Goal: Information Seeking & Learning: Compare options

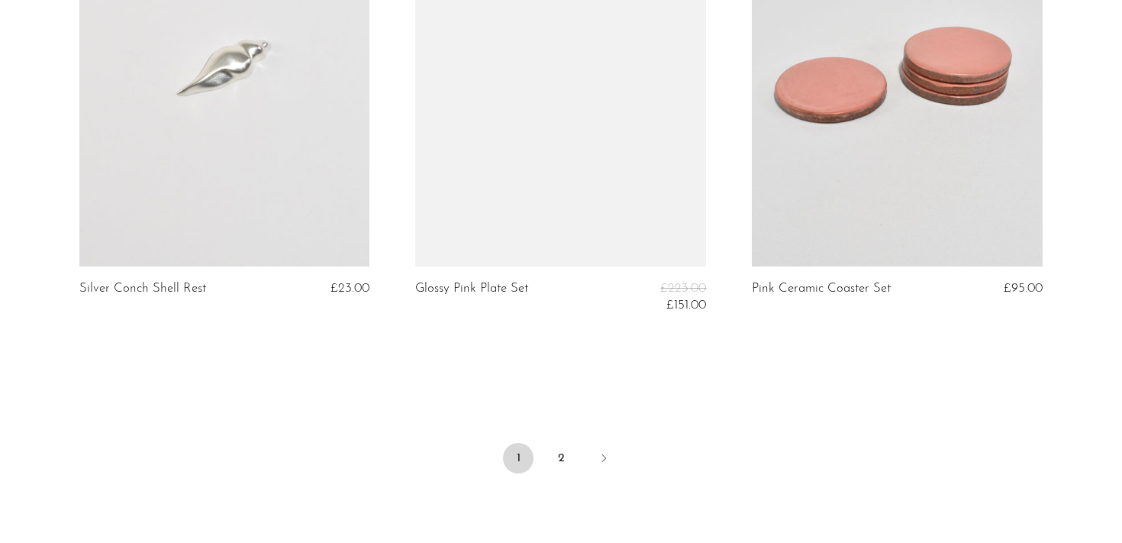
scroll to position [5664, 0]
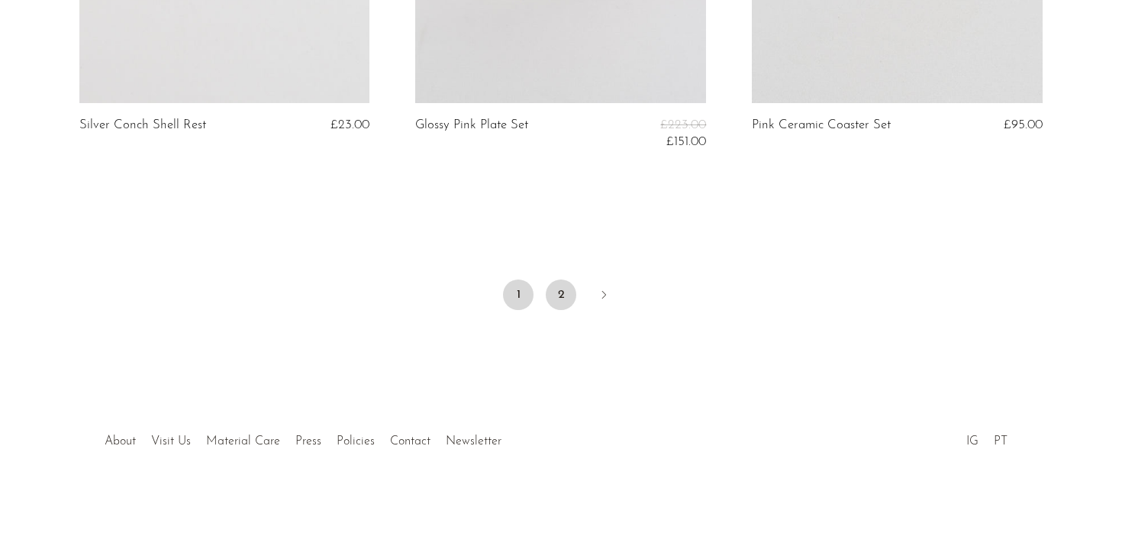
click at [556, 298] on link "2" at bounding box center [561, 294] width 31 height 31
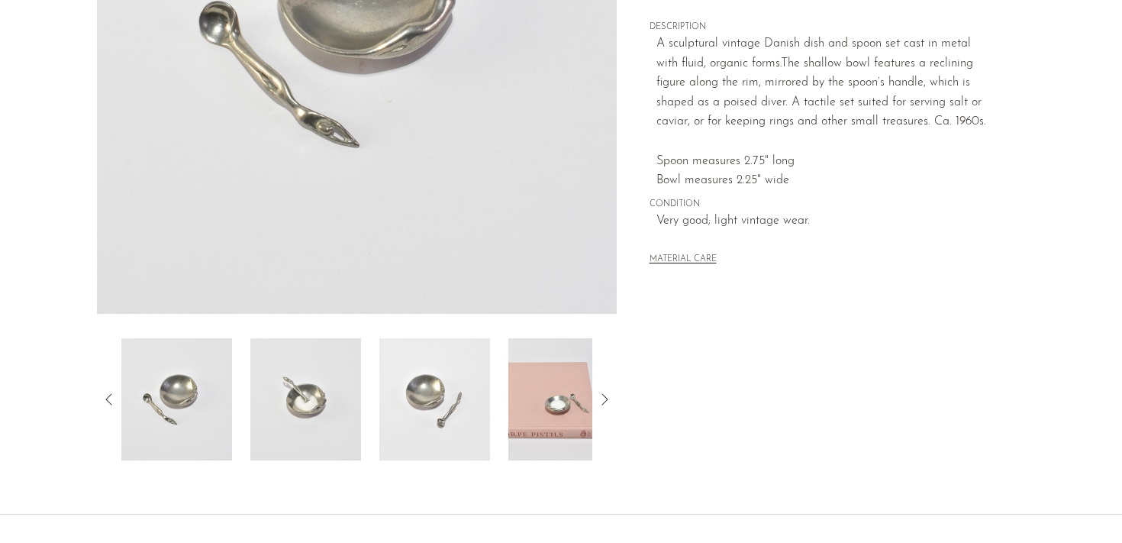
scroll to position [330, 0]
click at [561, 420] on img at bounding box center [563, 398] width 111 height 122
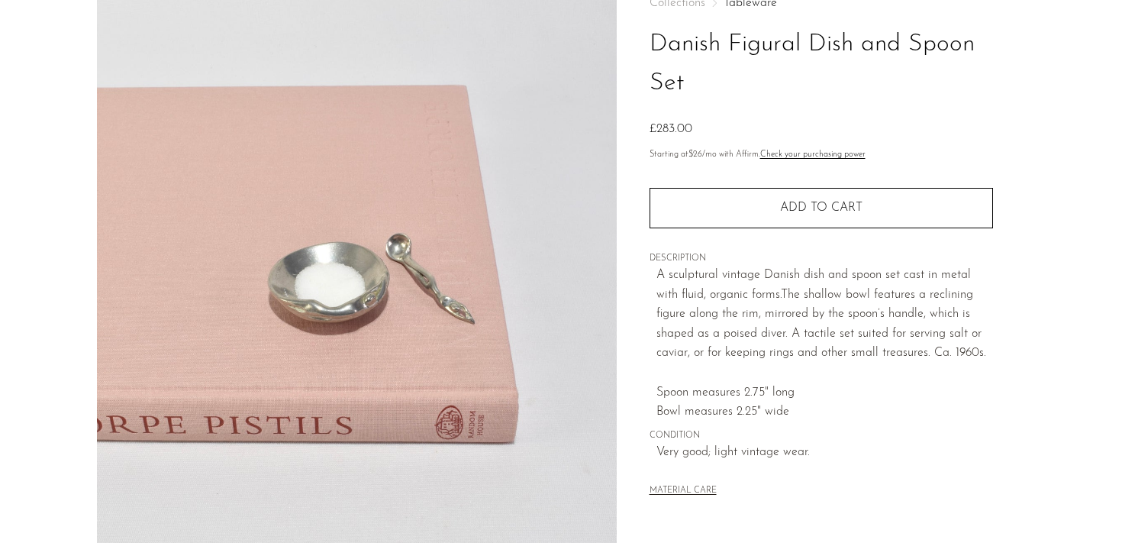
scroll to position [96, 0]
click at [369, 299] on img at bounding box center [357, 260] width 520 height 572
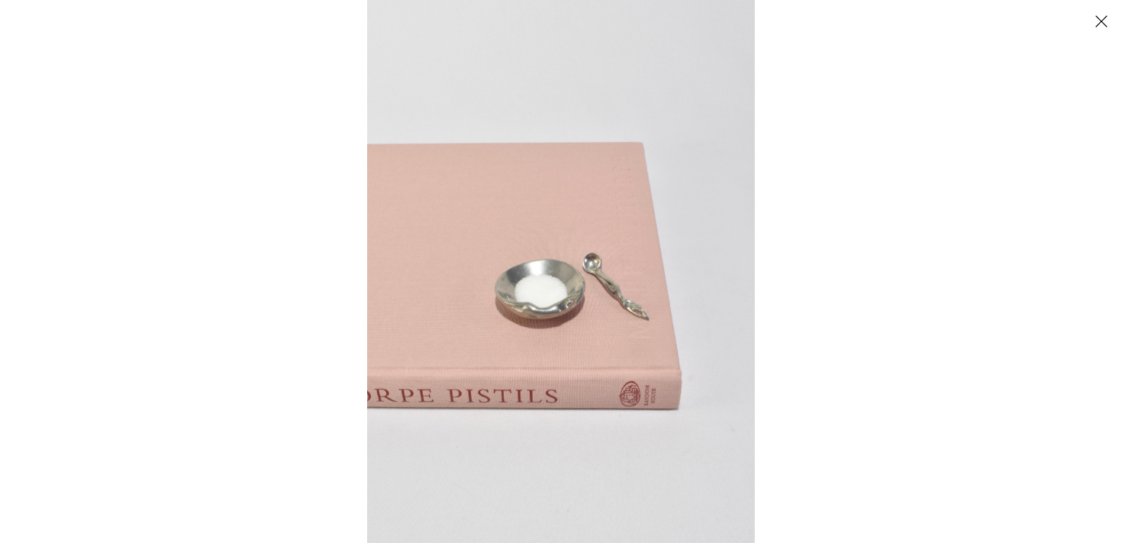
click at [1098, 18] on button "Close" at bounding box center [1100, 21] width 27 height 27
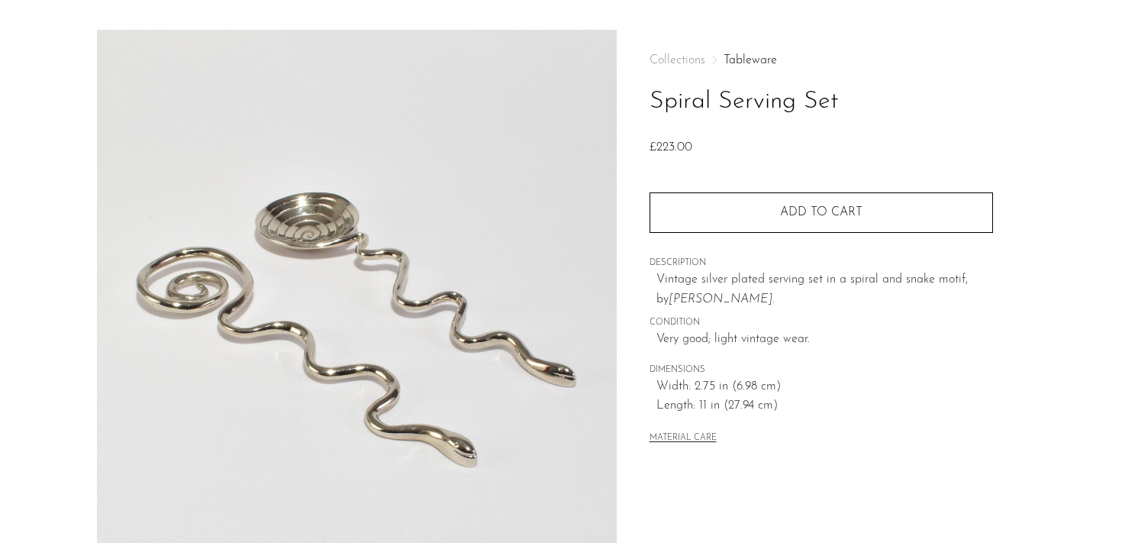
scroll to position [43, 0]
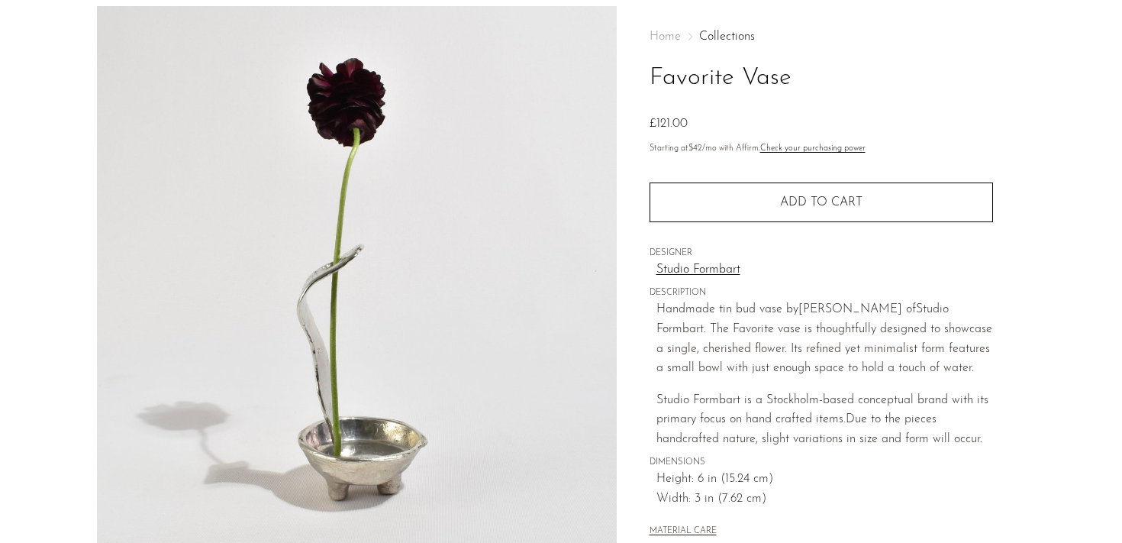
scroll to position [65, 0]
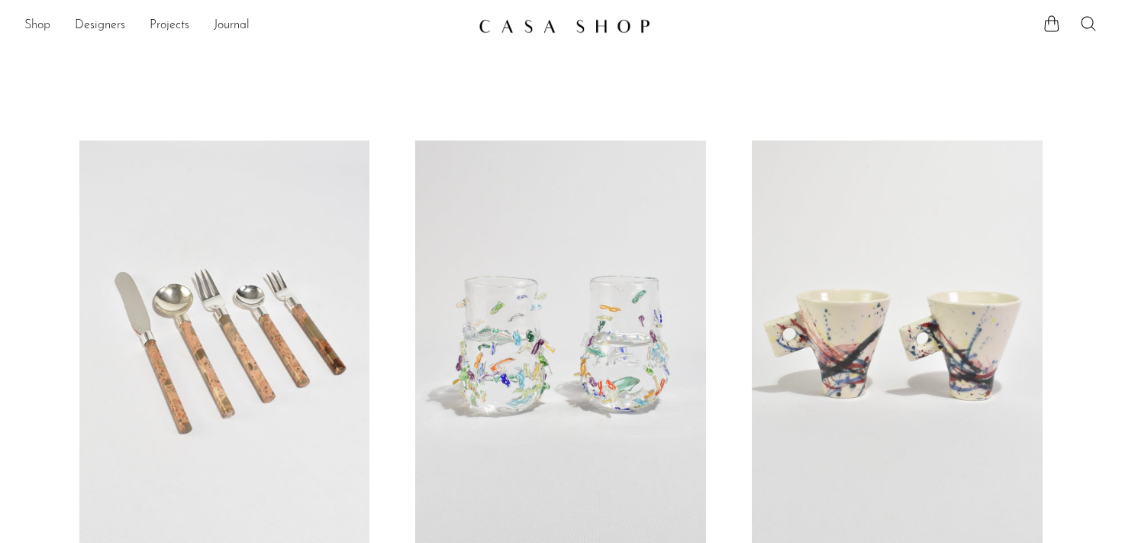
click at [35, 24] on link "Shop" at bounding box center [37, 26] width 26 height 20
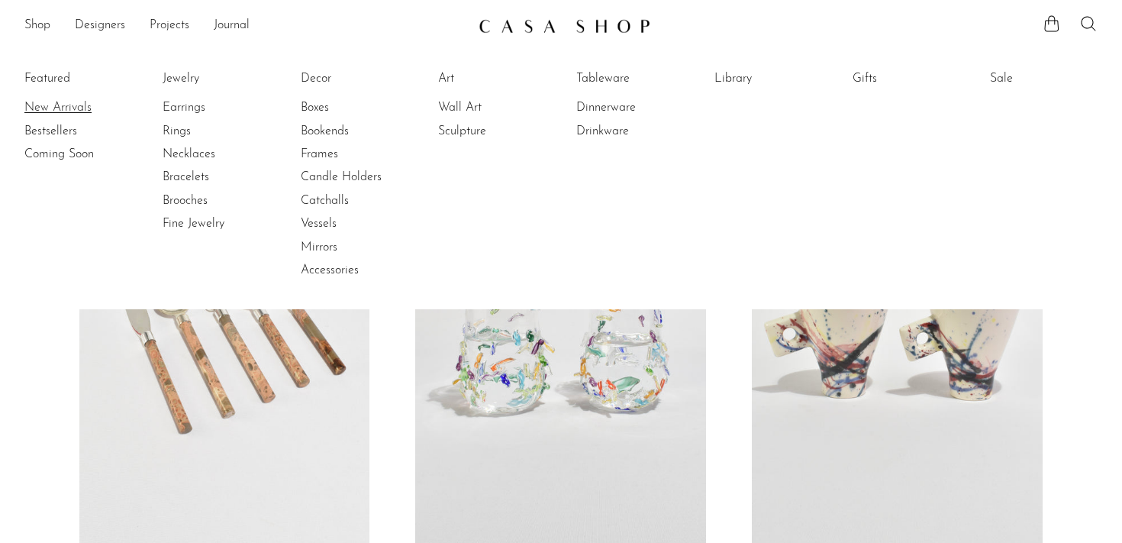
click at [66, 108] on link "New Arrivals" at bounding box center [81, 107] width 114 height 17
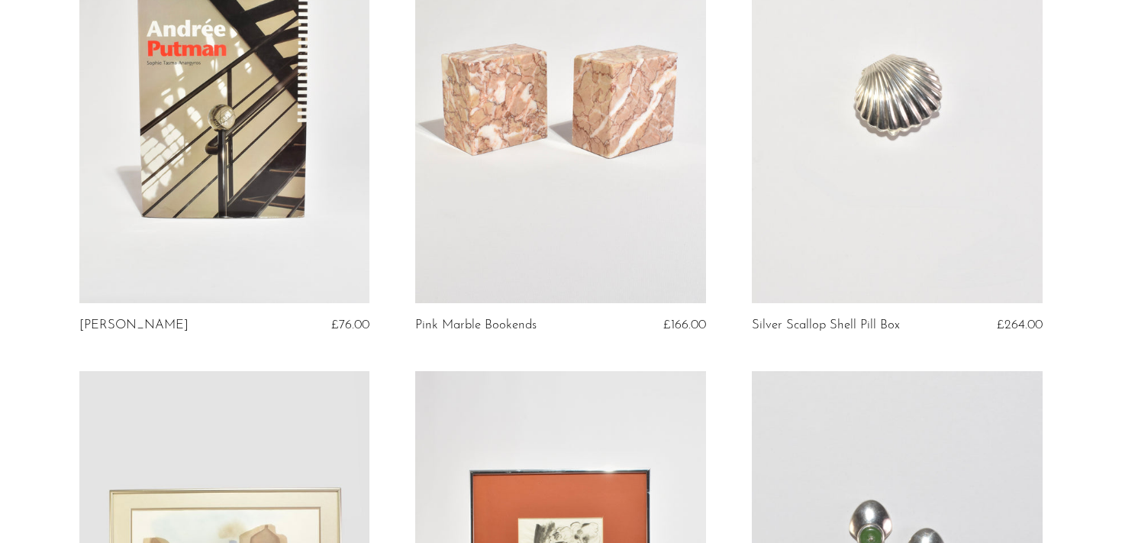
scroll to position [3534, 0]
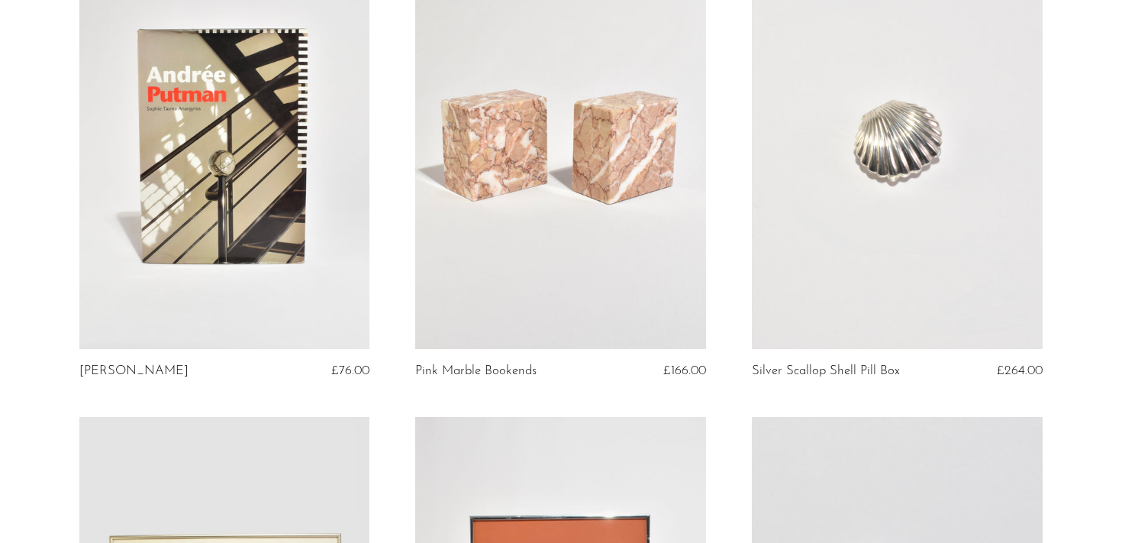
click at [898, 213] on link at bounding box center [897, 145] width 291 height 407
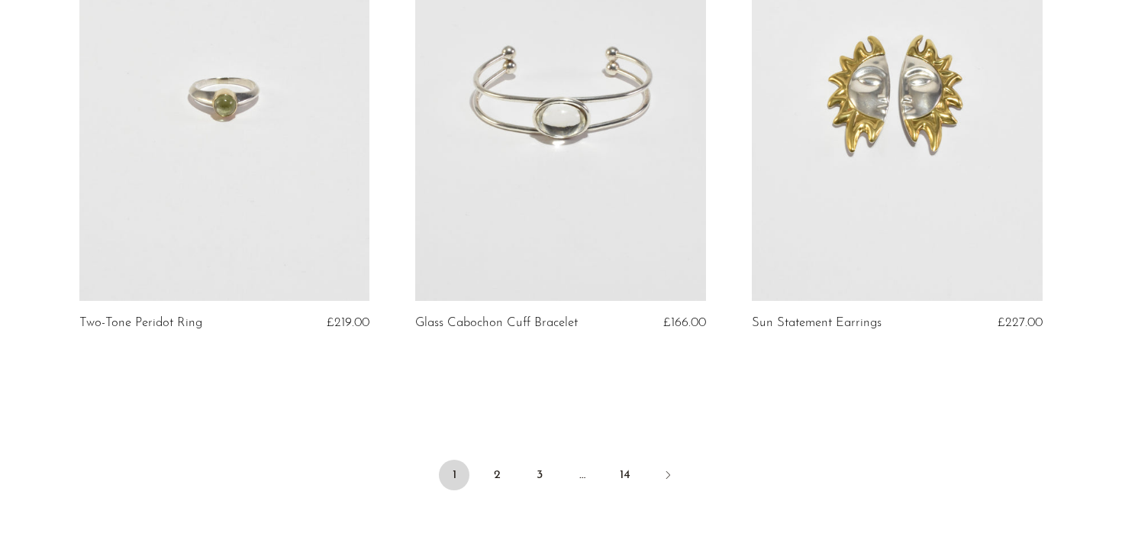
scroll to position [5689, 0]
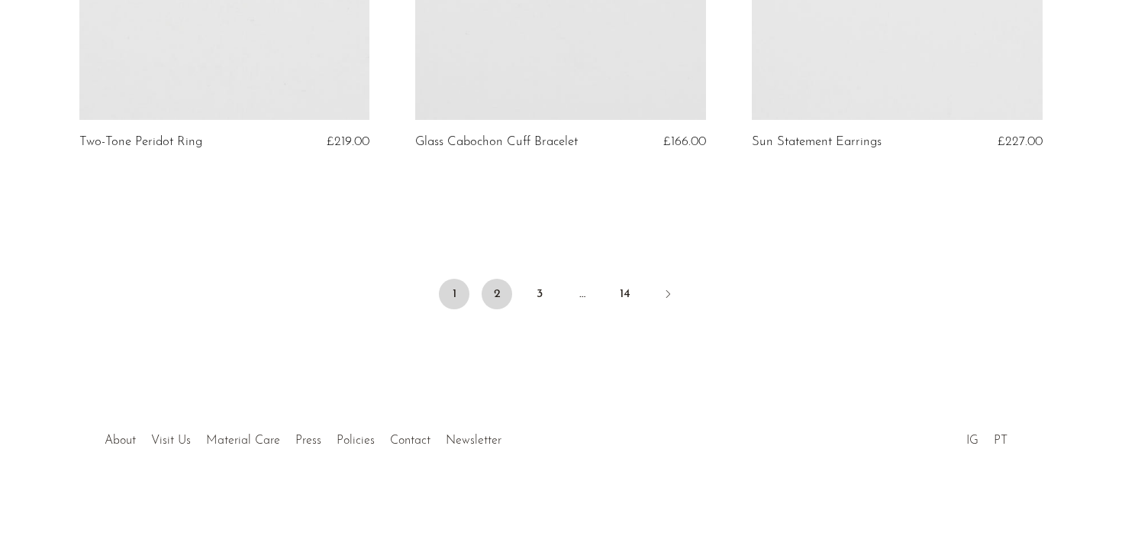
click at [489, 285] on link "2" at bounding box center [497, 294] width 31 height 31
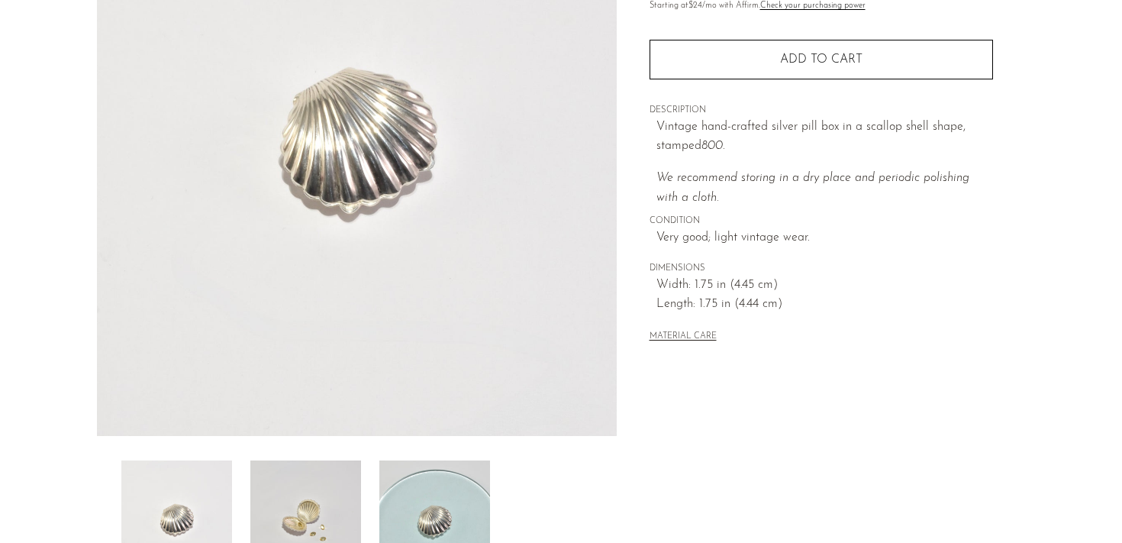
scroll to position [221, 0]
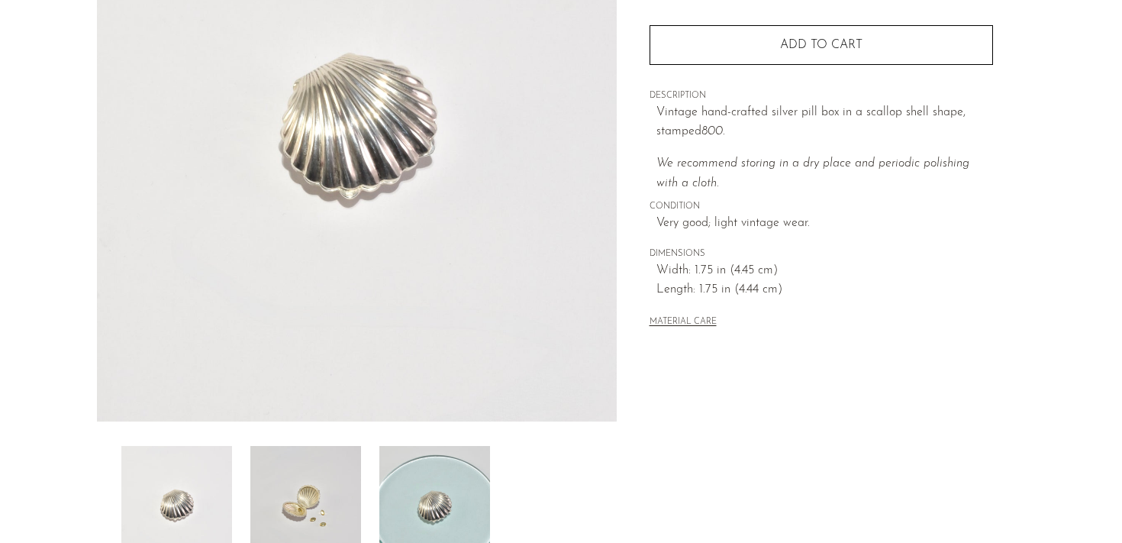
click at [317, 514] on img at bounding box center [305, 507] width 111 height 122
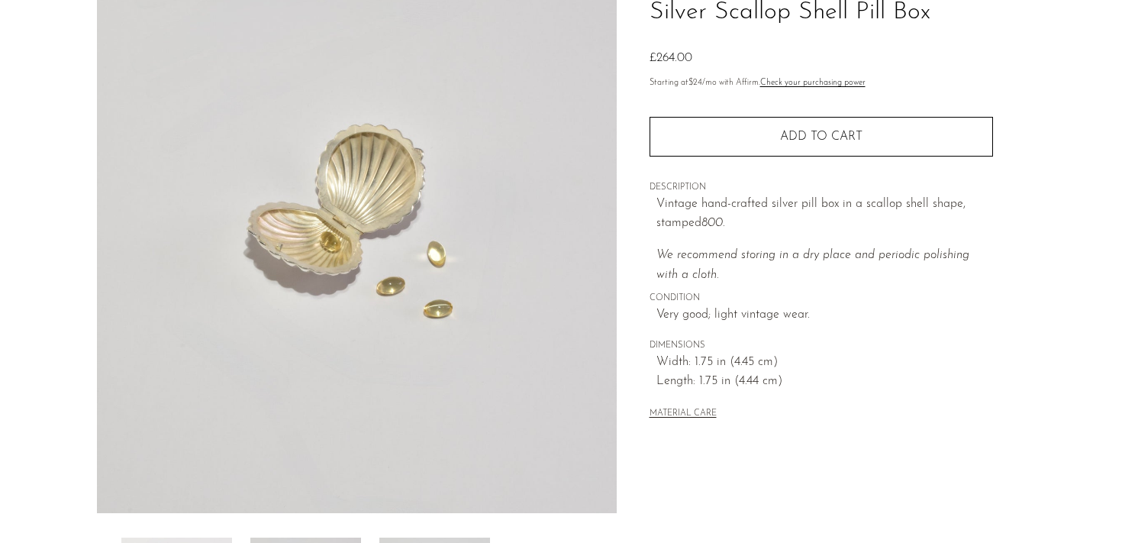
scroll to position [126, 0]
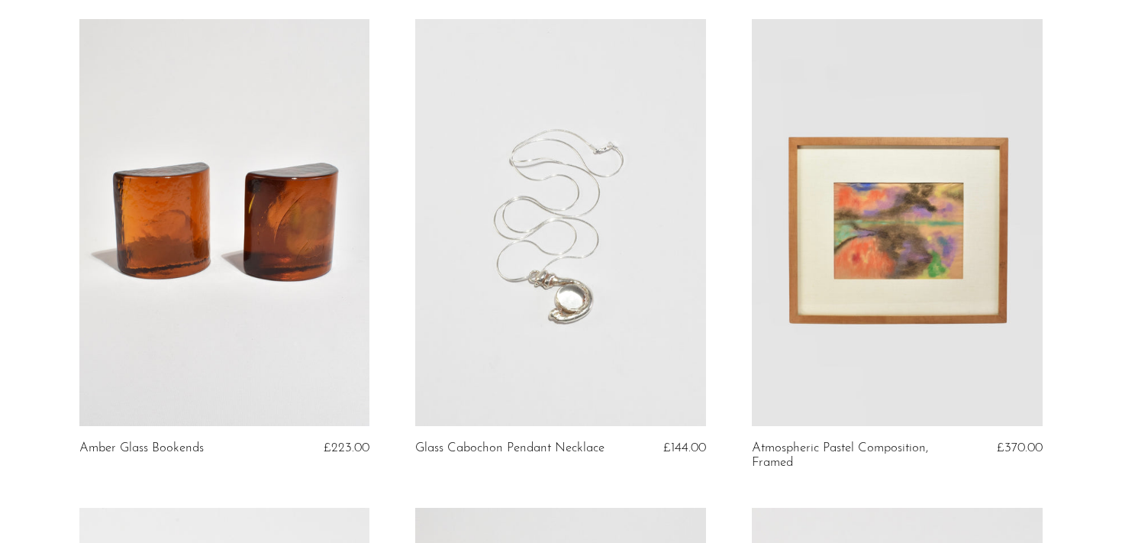
scroll to position [125, 0]
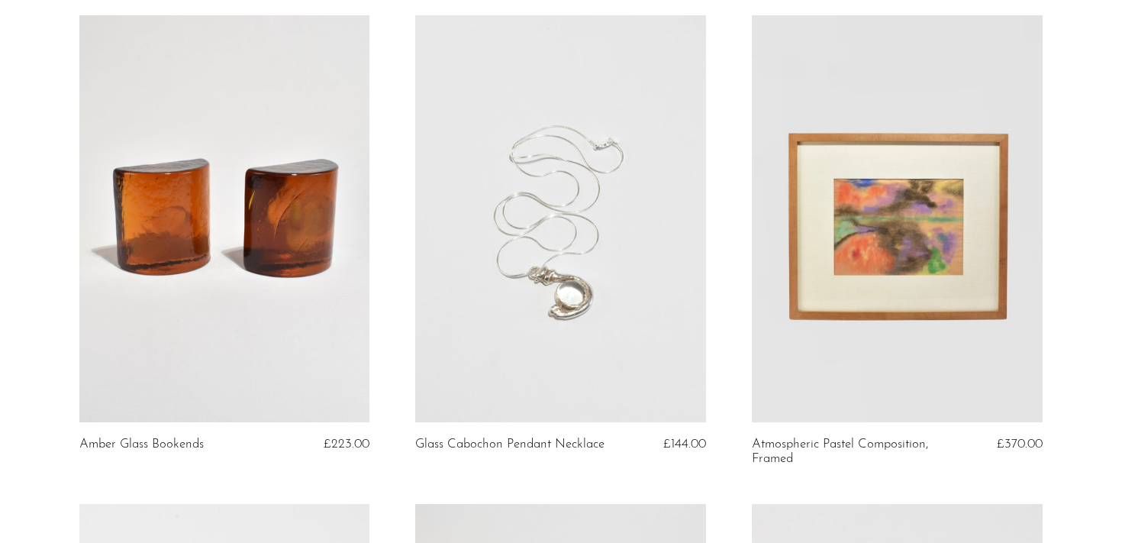
click at [577, 246] on link at bounding box center [560, 218] width 291 height 407
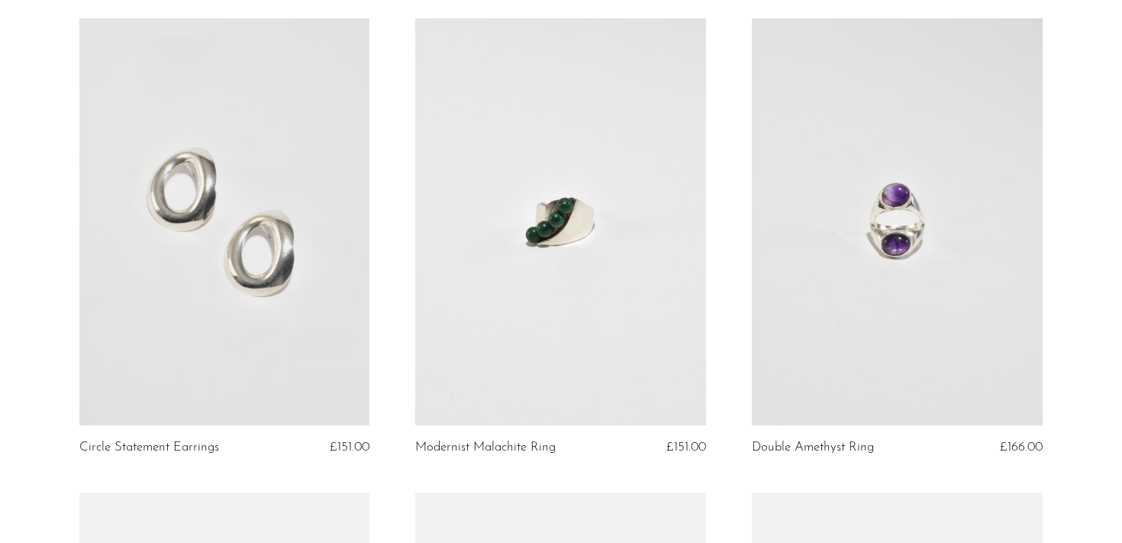
scroll to position [1561, 0]
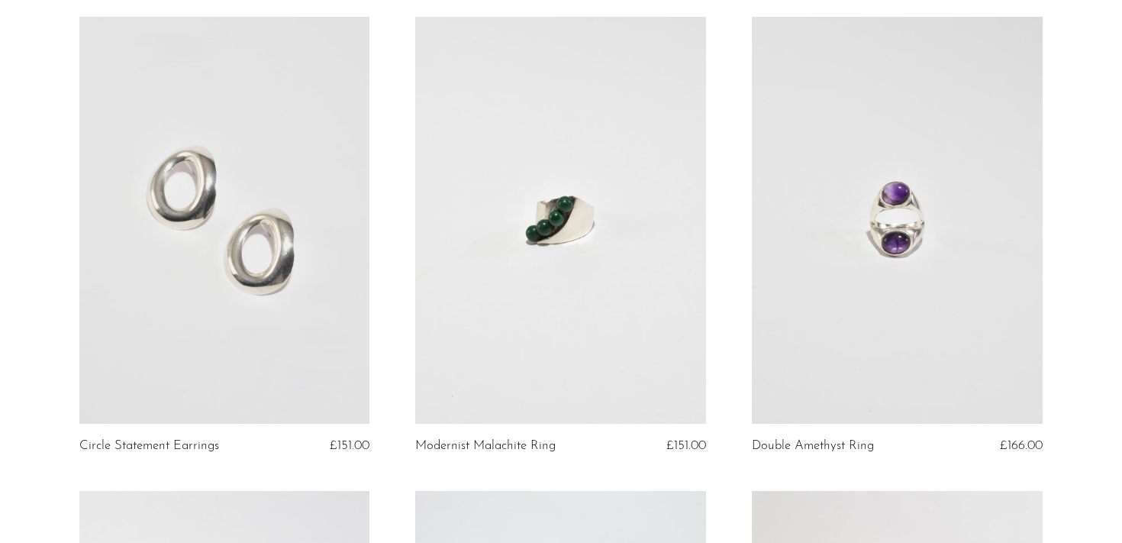
click at [305, 271] on link at bounding box center [224, 220] width 291 height 407
click at [522, 266] on link at bounding box center [560, 220] width 291 height 407
click at [843, 285] on link at bounding box center [897, 220] width 291 height 407
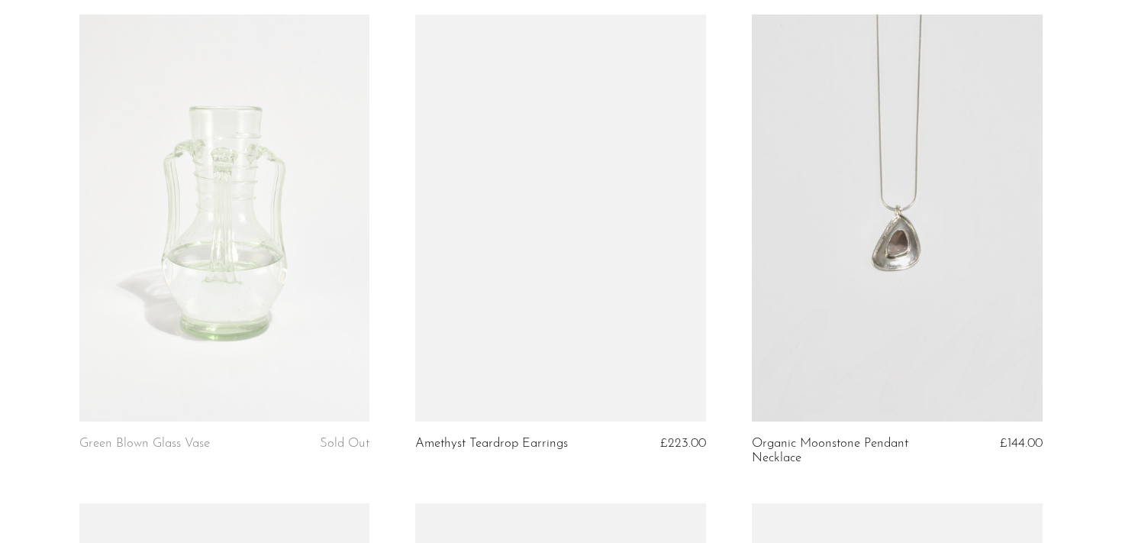
scroll to position [2989, 0]
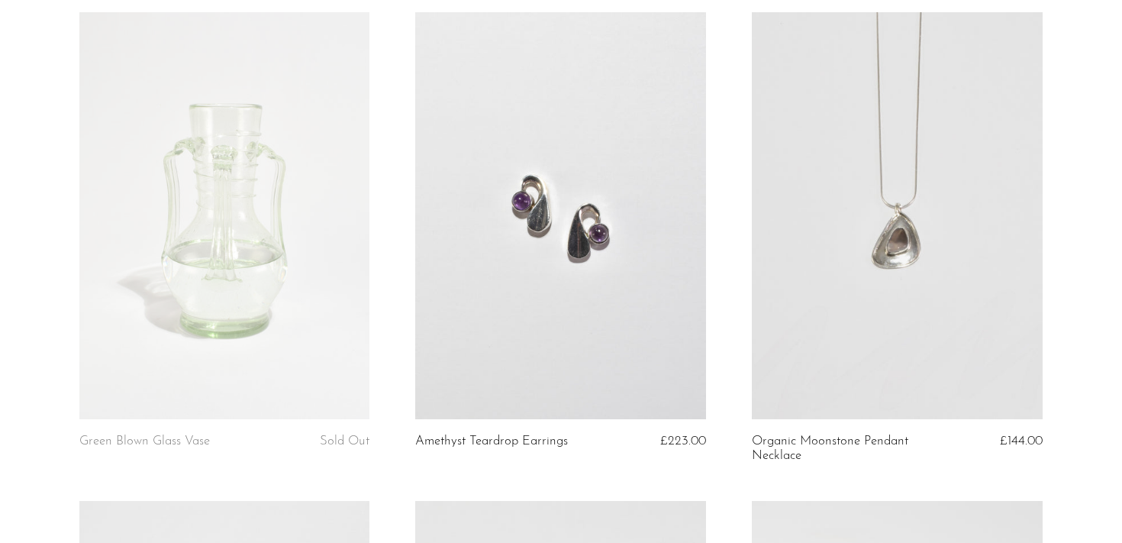
click at [569, 255] on link at bounding box center [560, 215] width 291 height 407
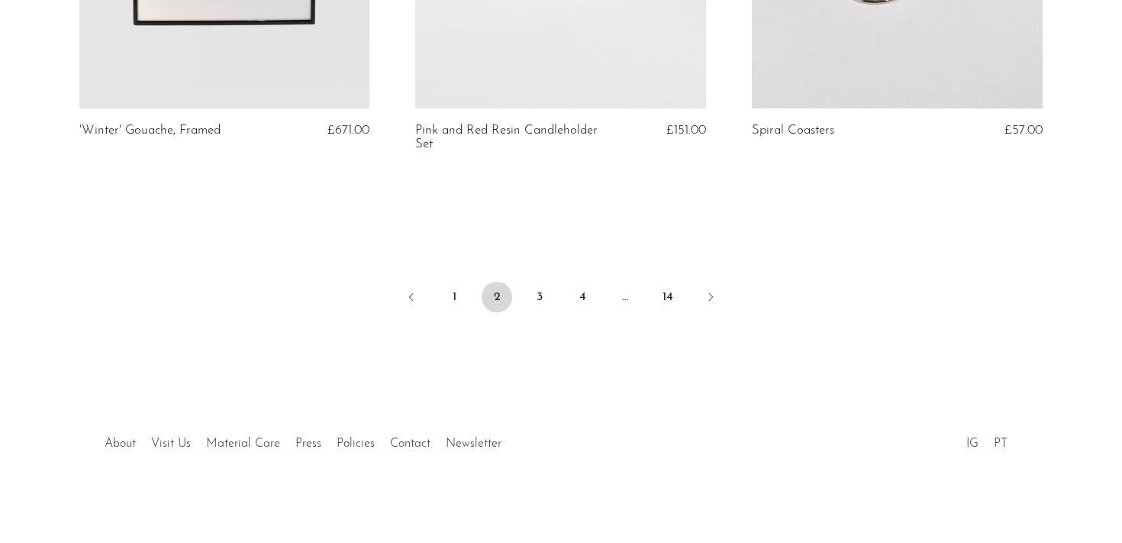
scroll to position [5689, 0]
click at [539, 292] on link "3" at bounding box center [539, 294] width 31 height 31
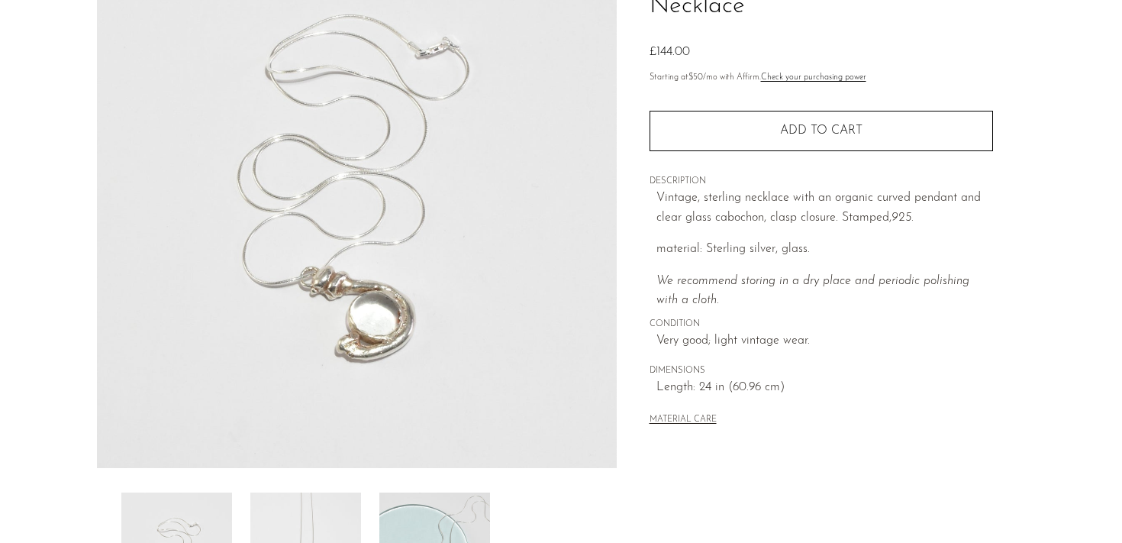
scroll to position [176, 0]
click at [330, 508] on img at bounding box center [305, 552] width 111 height 122
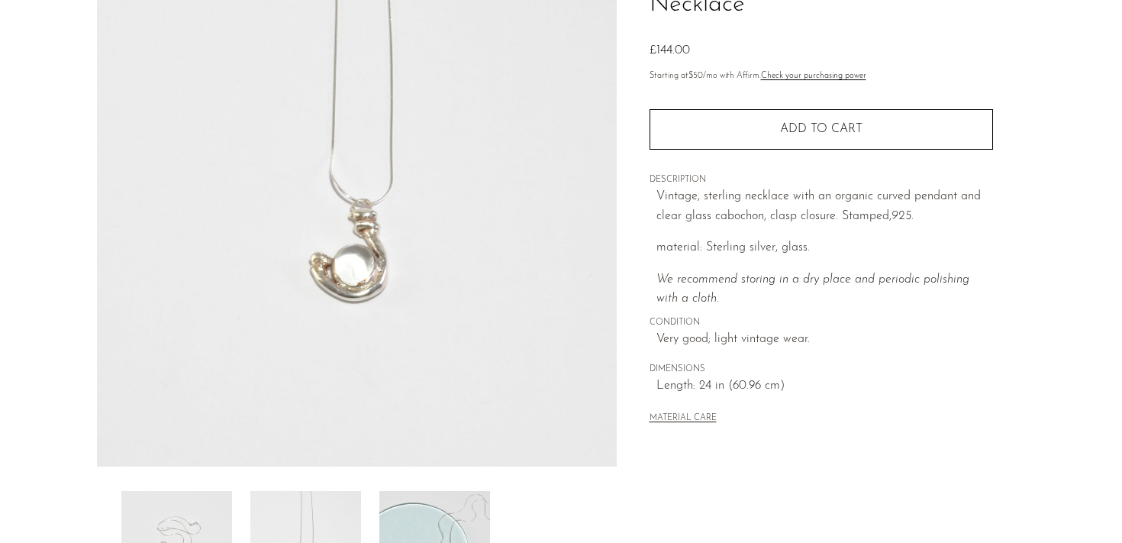
click at [421, 510] on img at bounding box center [434, 552] width 111 height 122
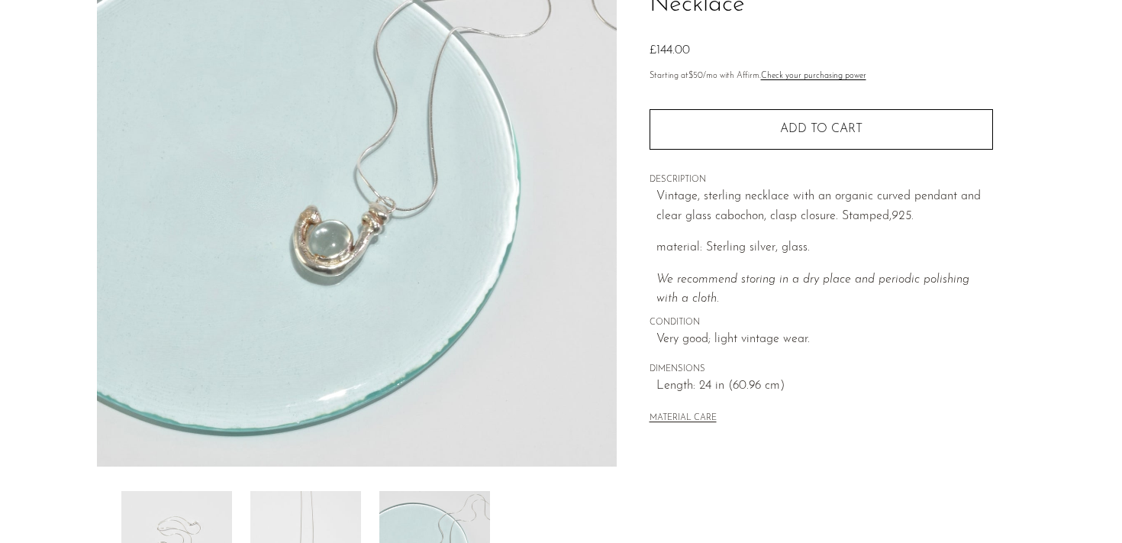
click at [195, 514] on img at bounding box center [176, 552] width 111 height 122
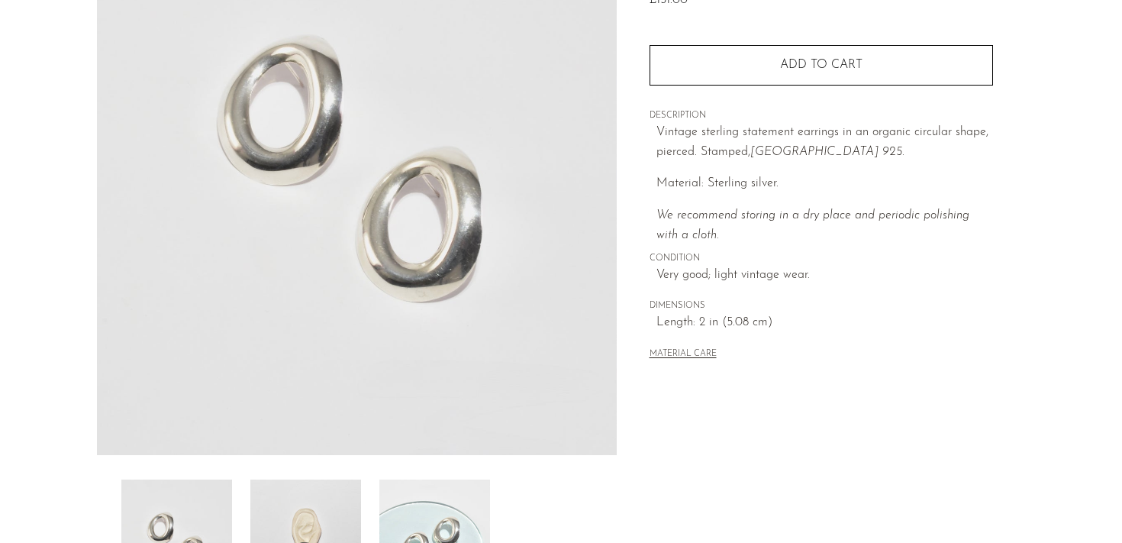
scroll to position [268, 0]
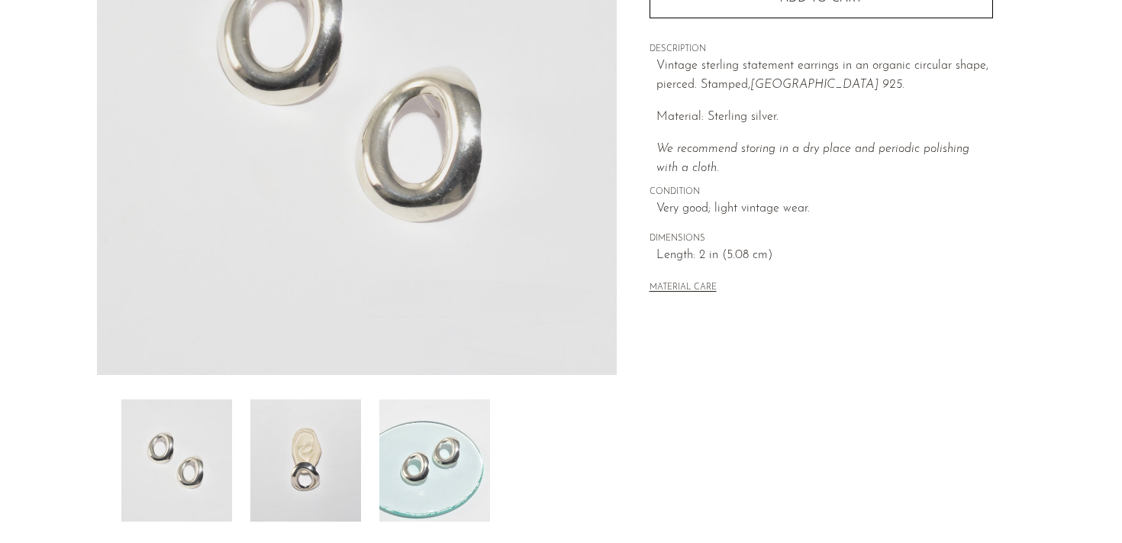
click at [304, 452] on img at bounding box center [305, 460] width 111 height 122
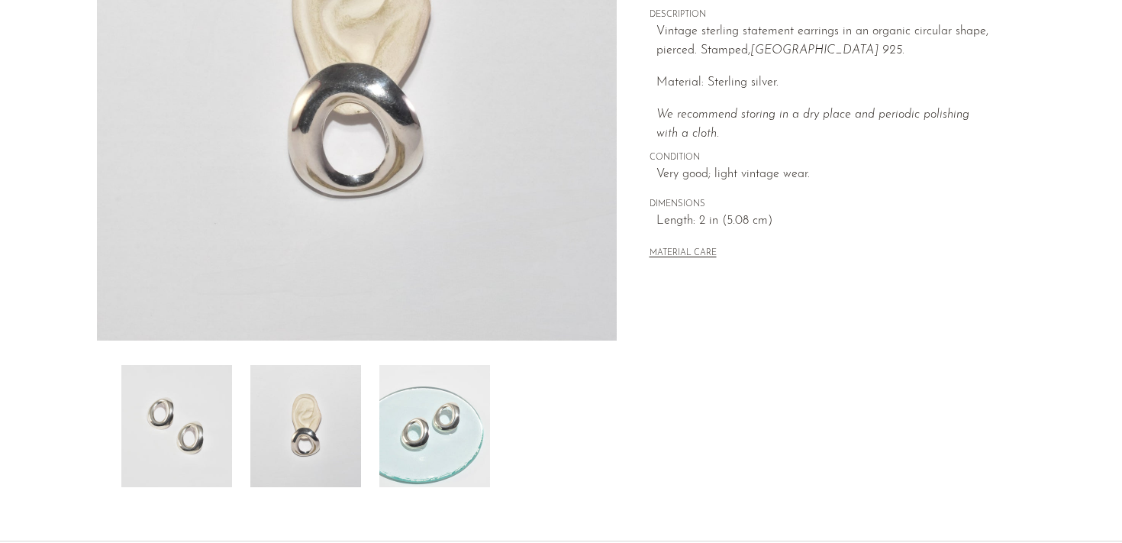
scroll to position [322, 0]
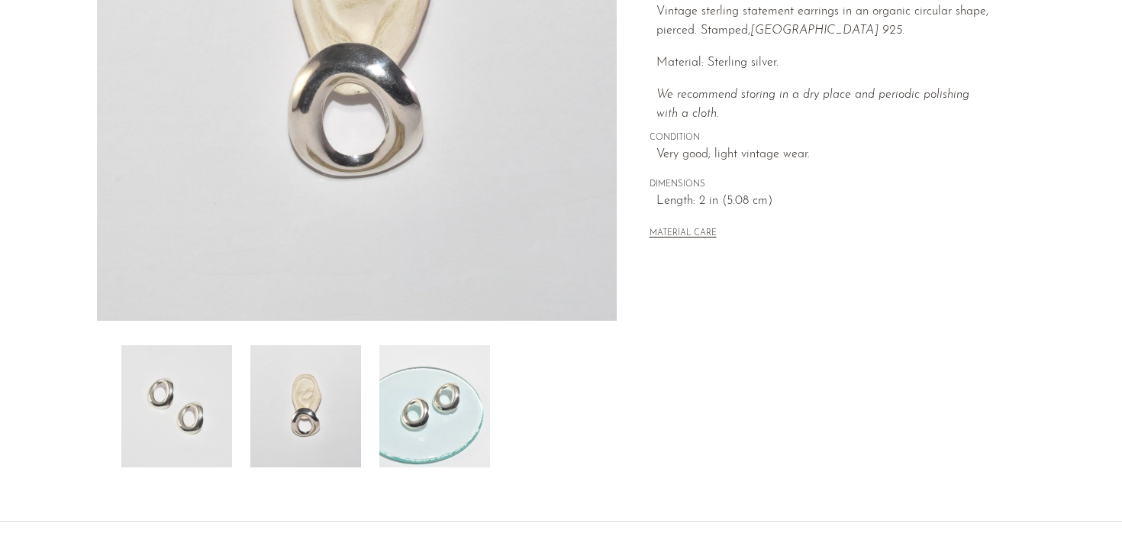
click at [411, 414] on img at bounding box center [434, 406] width 111 height 122
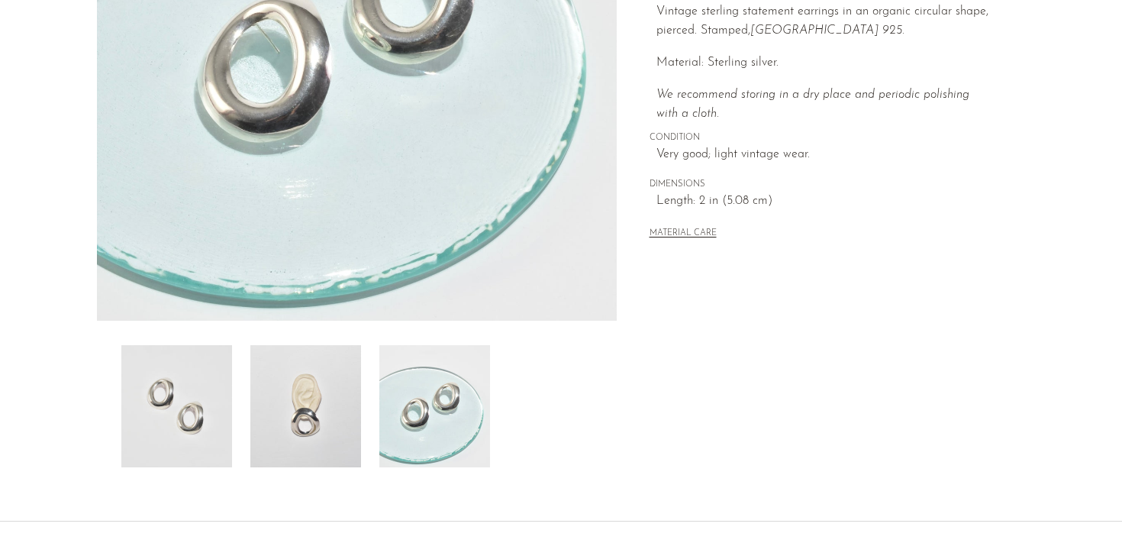
click at [179, 404] on img at bounding box center [176, 406] width 111 height 122
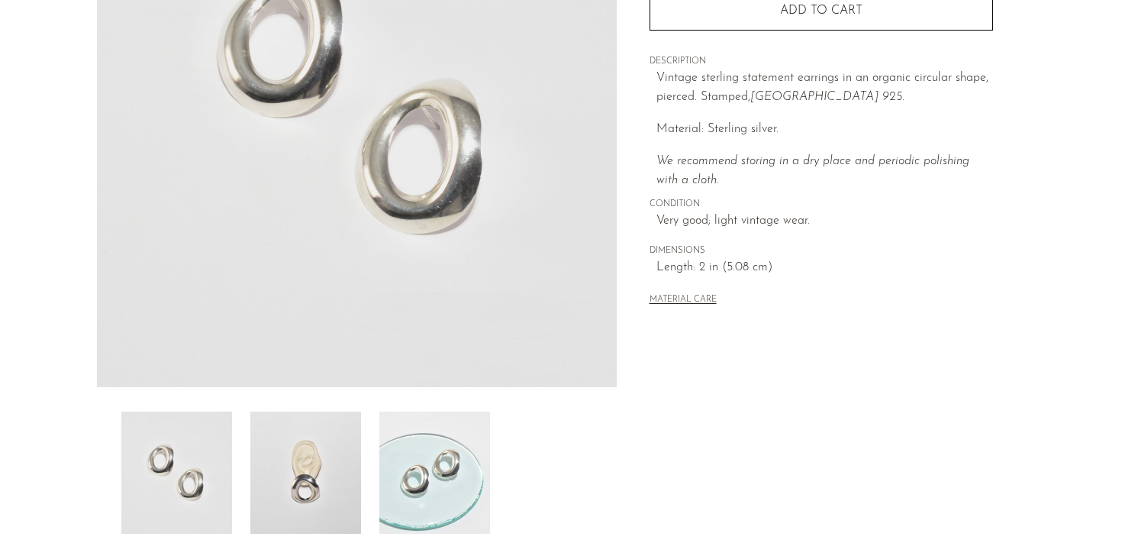
scroll to position [311, 0]
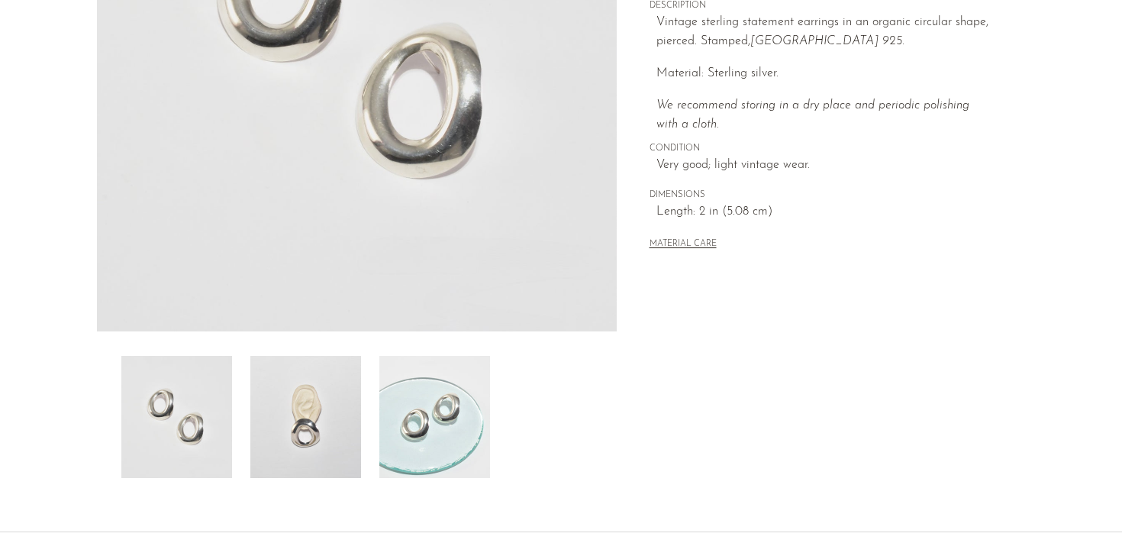
click at [346, 397] on img at bounding box center [305, 417] width 111 height 122
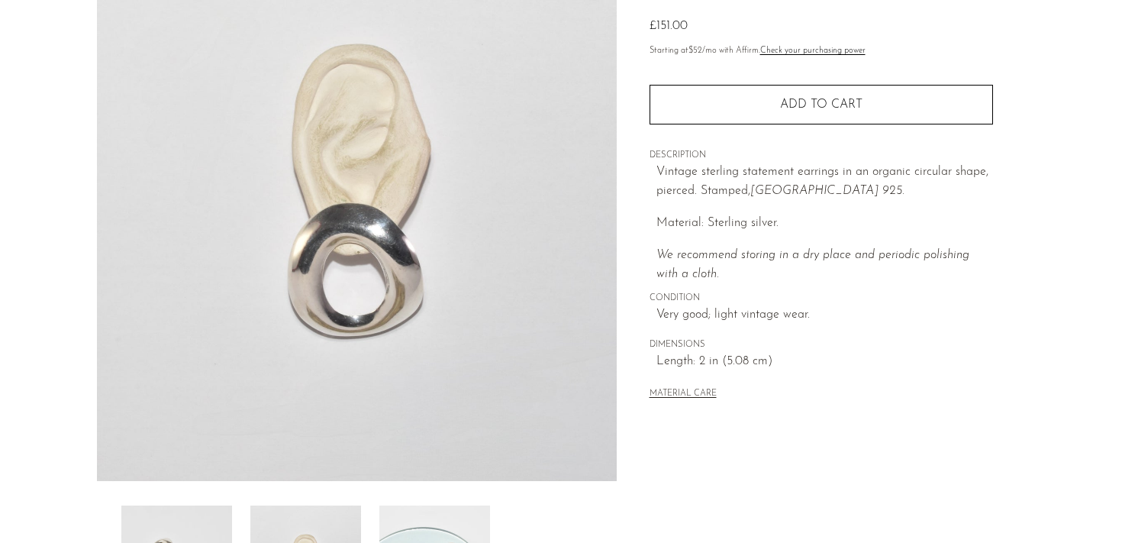
scroll to position [161, 0]
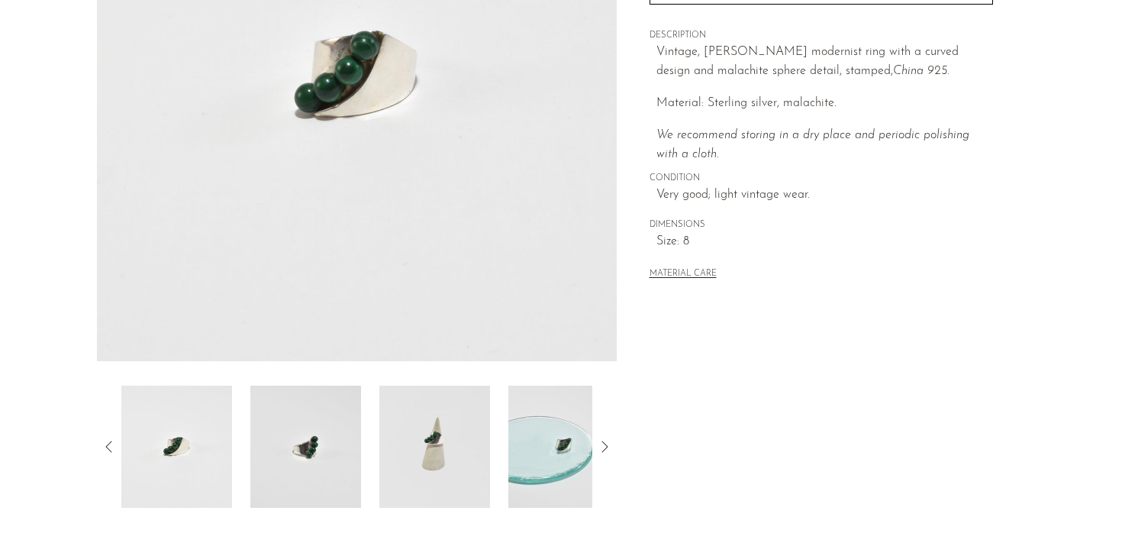
scroll to position [291, 0]
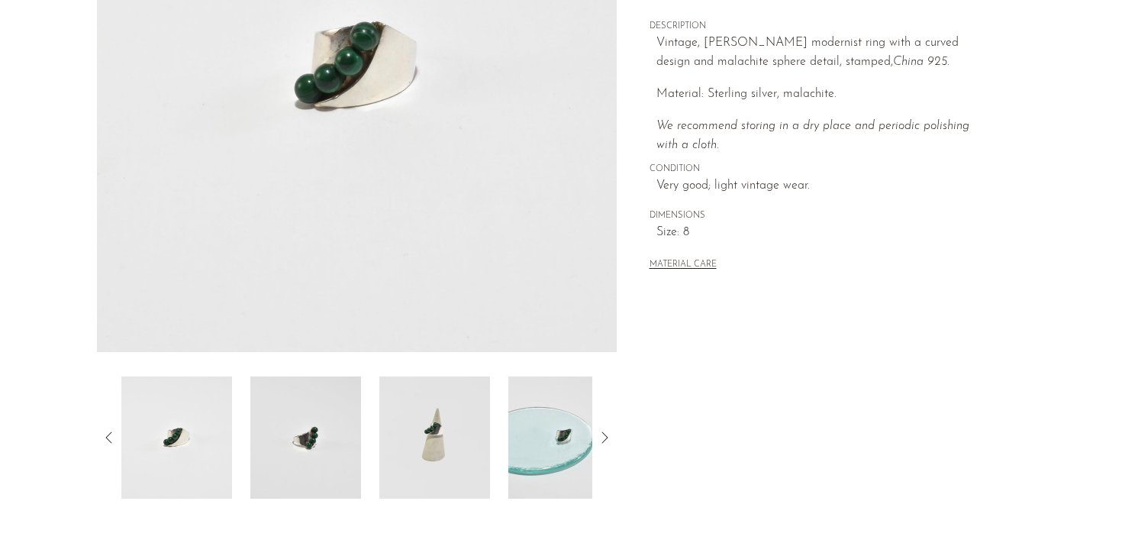
click at [318, 447] on img at bounding box center [305, 437] width 111 height 122
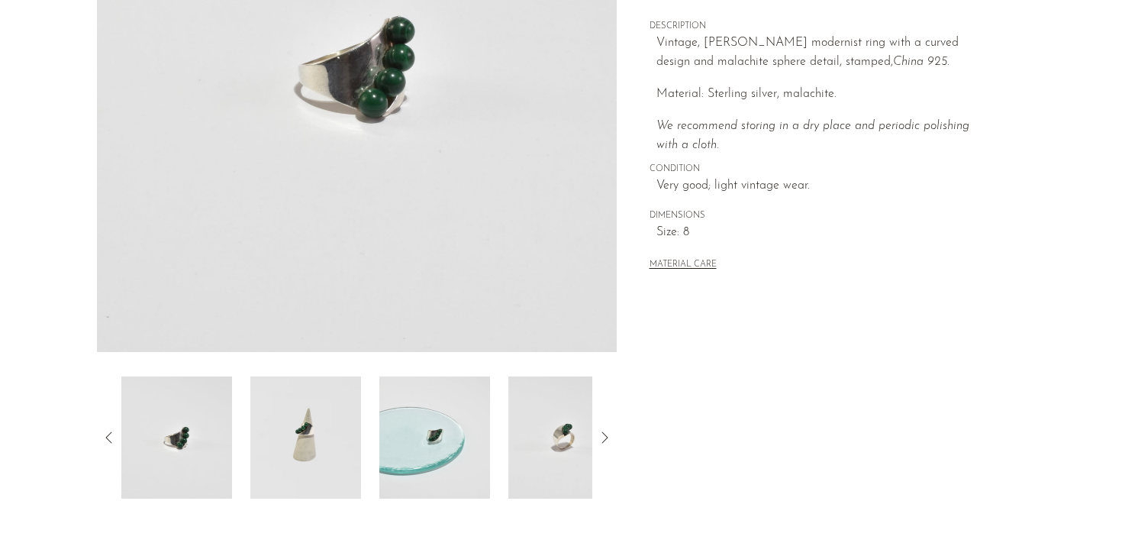
click at [343, 442] on img at bounding box center [305, 437] width 111 height 122
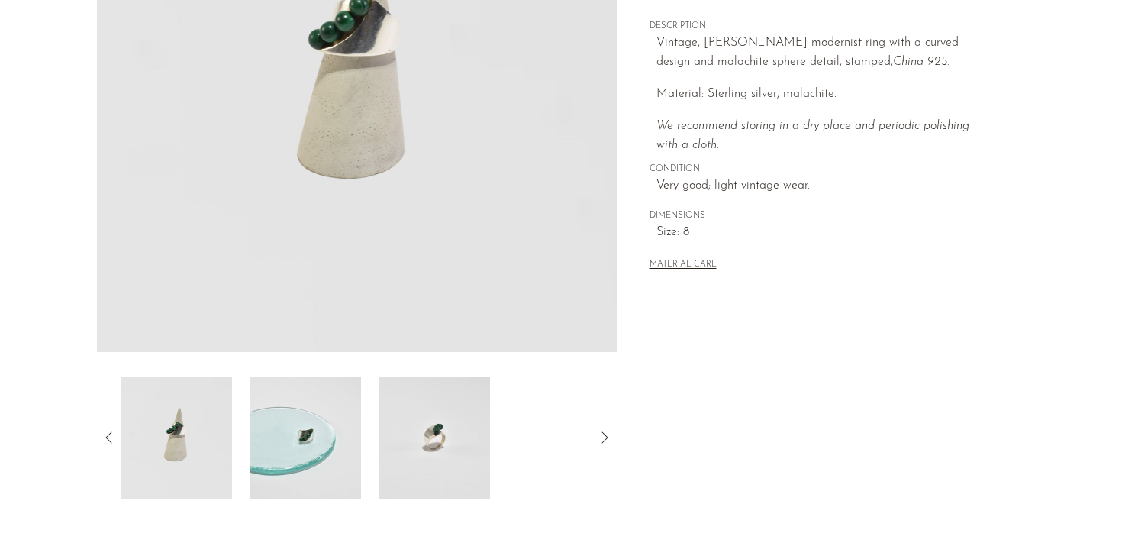
scroll to position [246, 0]
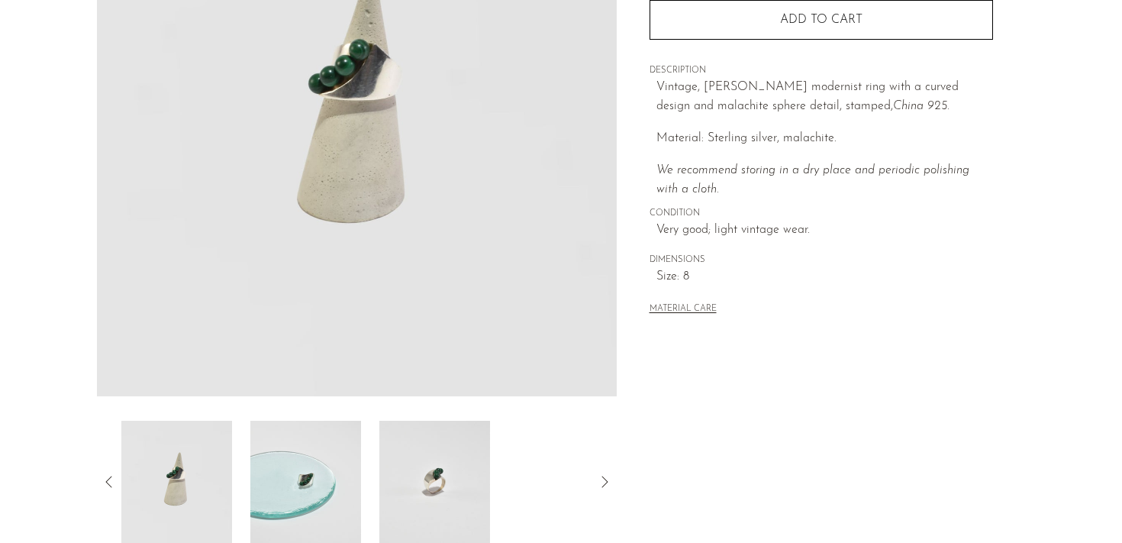
click at [323, 473] on img at bounding box center [305, 481] width 111 height 122
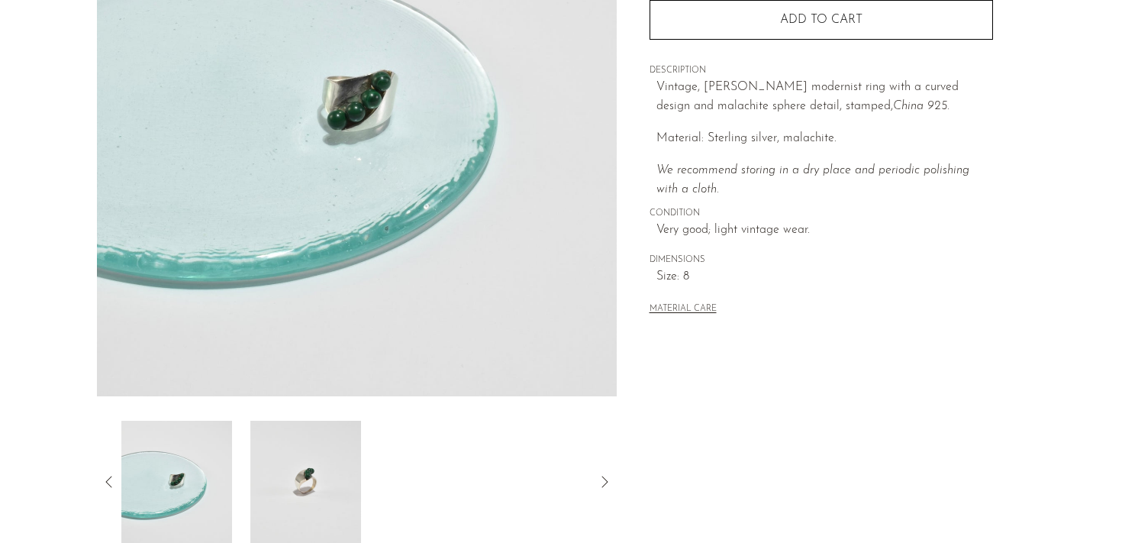
click at [299, 494] on img at bounding box center [305, 481] width 111 height 122
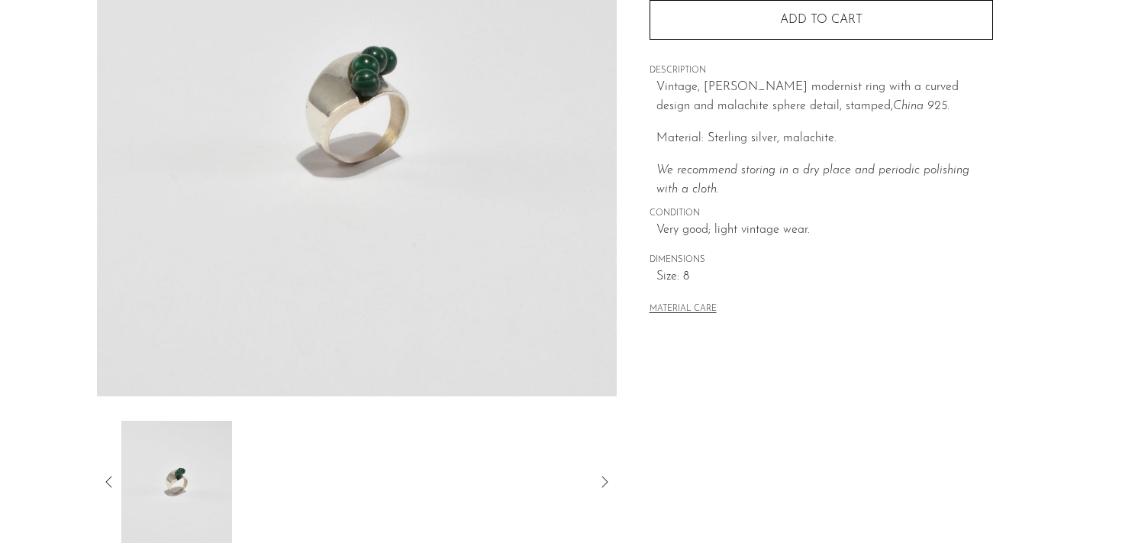
click at [114, 482] on icon at bounding box center [109, 481] width 18 height 18
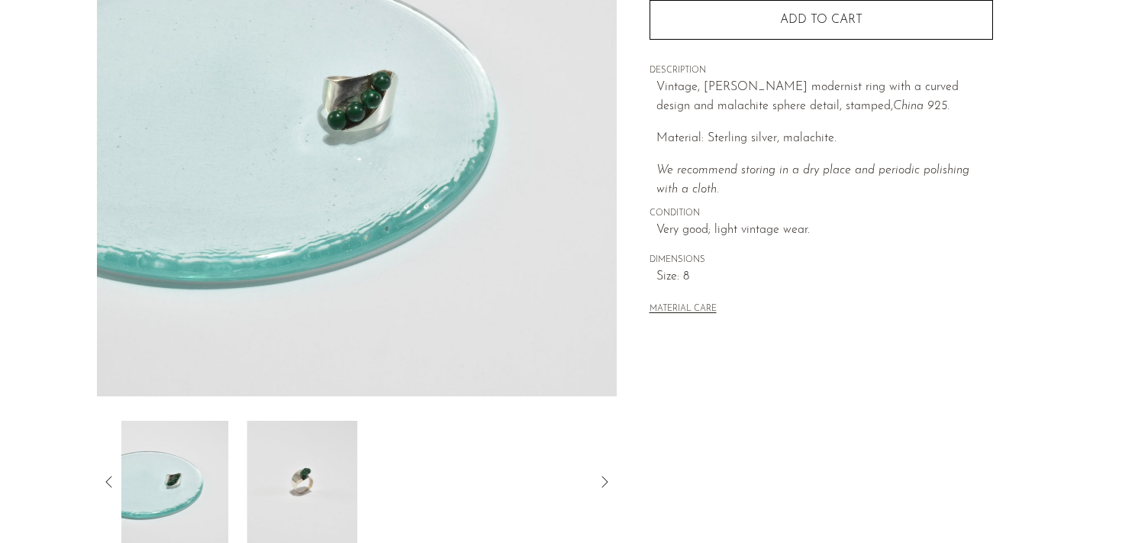
click at [114, 482] on icon at bounding box center [109, 481] width 18 height 18
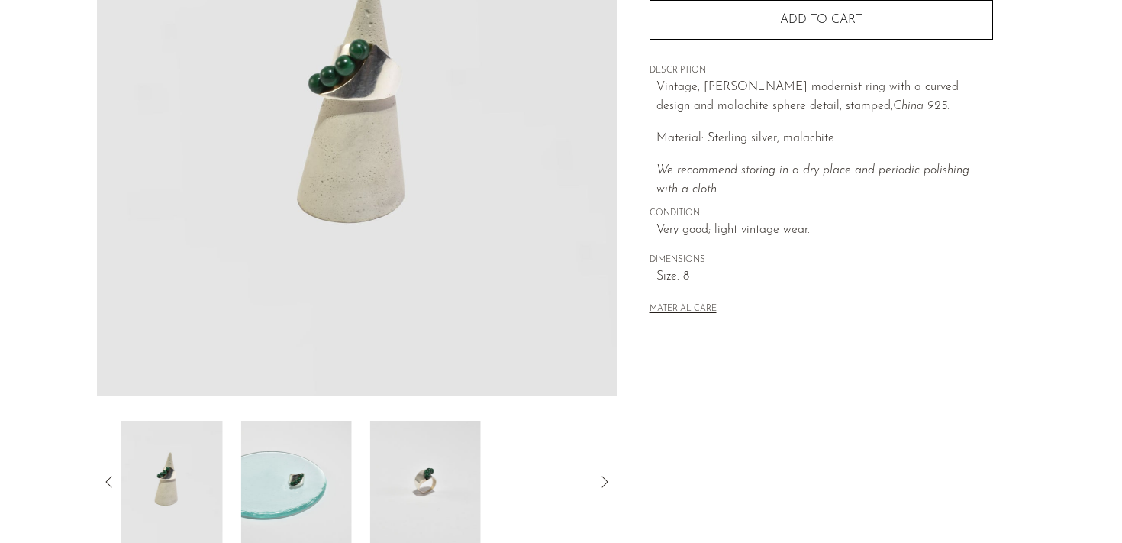
click at [114, 482] on icon at bounding box center [109, 481] width 18 height 18
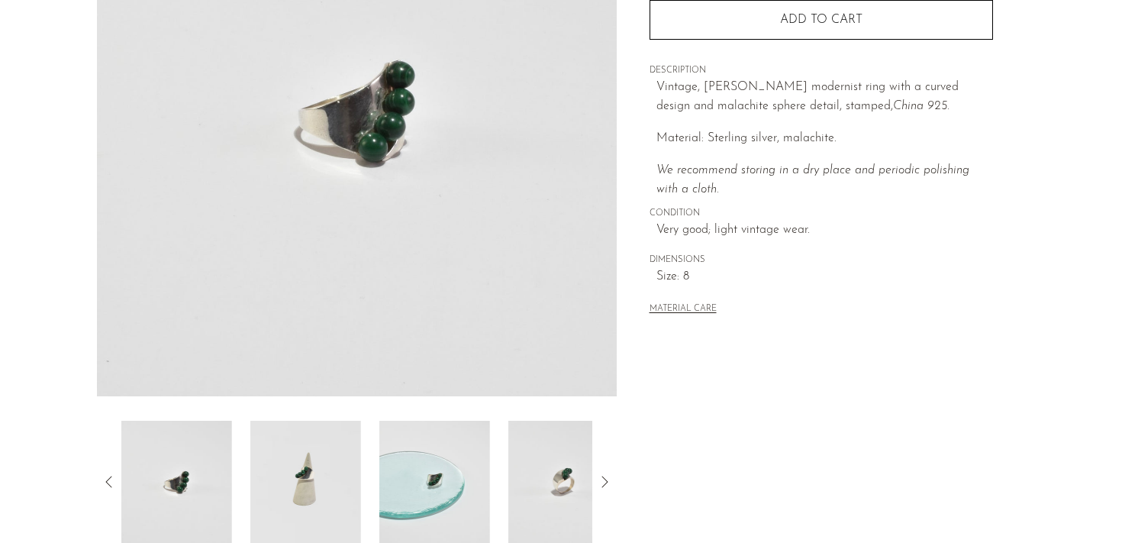
click at [175, 494] on img at bounding box center [176, 481] width 111 height 122
click at [172, 476] on img at bounding box center [176, 481] width 111 height 122
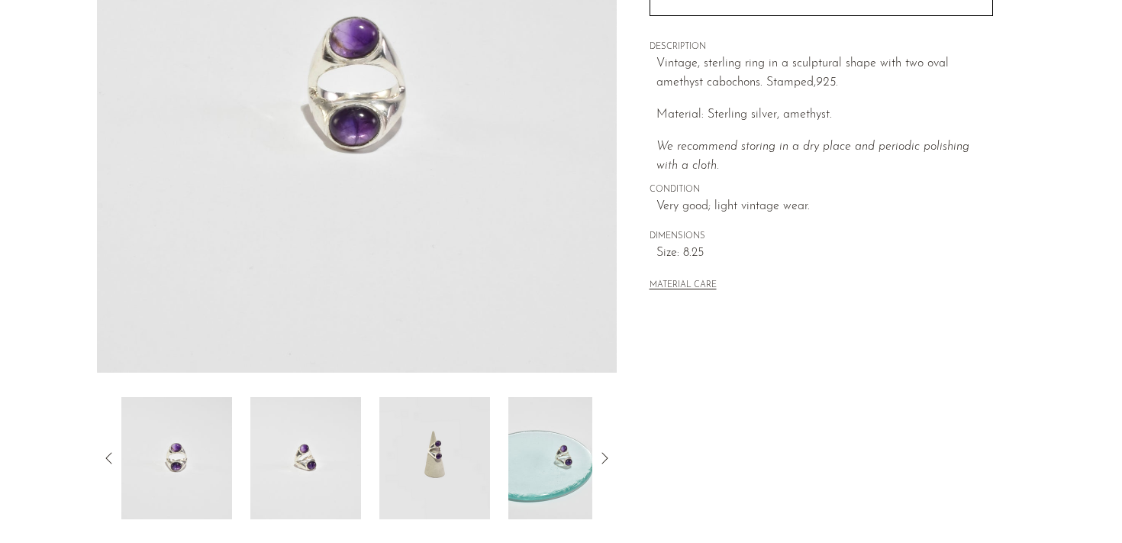
scroll to position [278, 0]
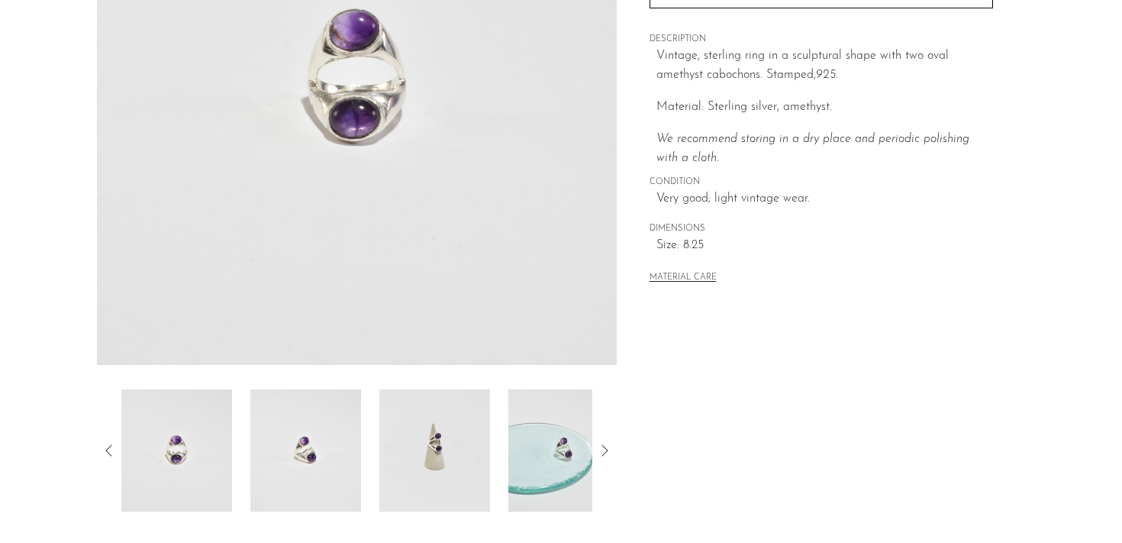
click at [327, 430] on img at bounding box center [305, 450] width 111 height 122
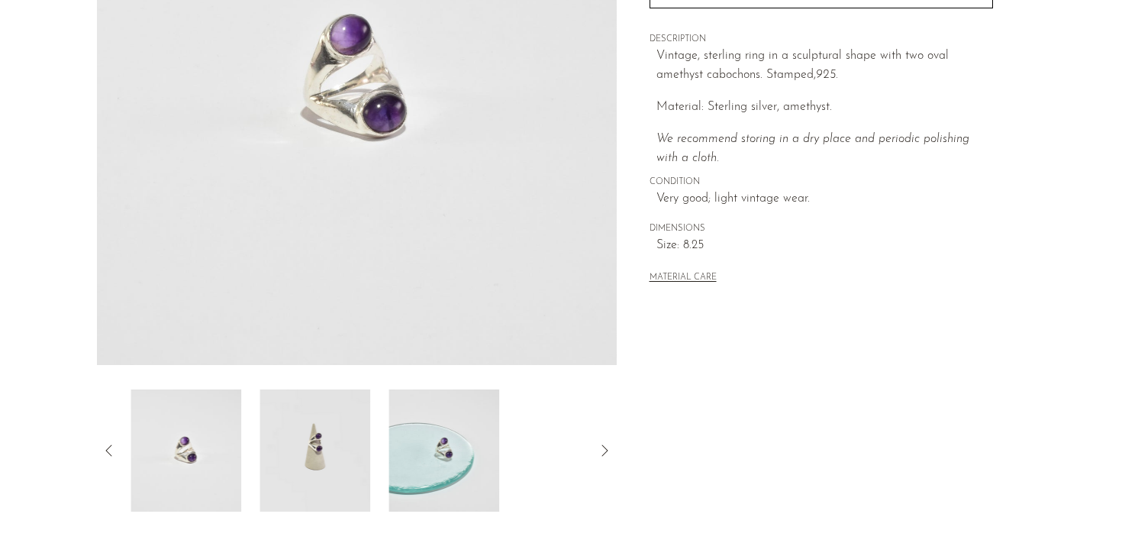
click at [414, 446] on img at bounding box center [443, 450] width 111 height 122
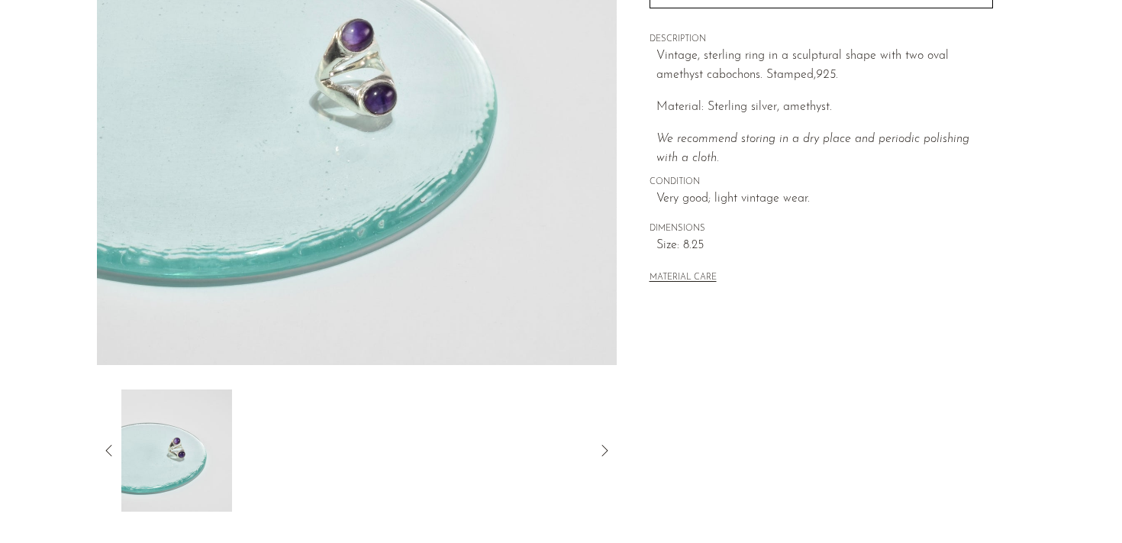
click at [112, 447] on icon at bounding box center [109, 450] width 18 height 18
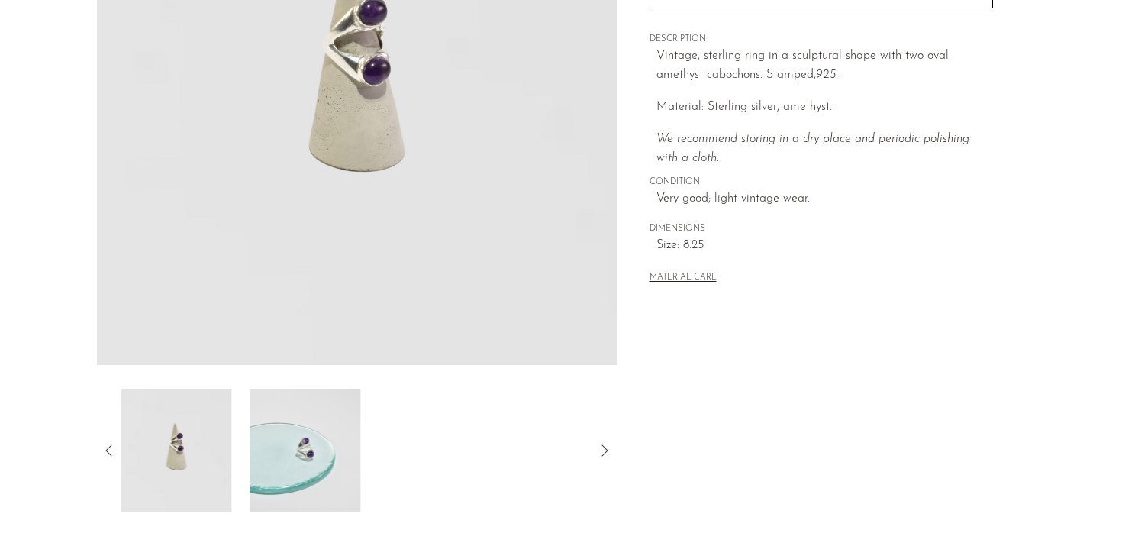
click at [197, 445] on img at bounding box center [176, 450] width 111 height 122
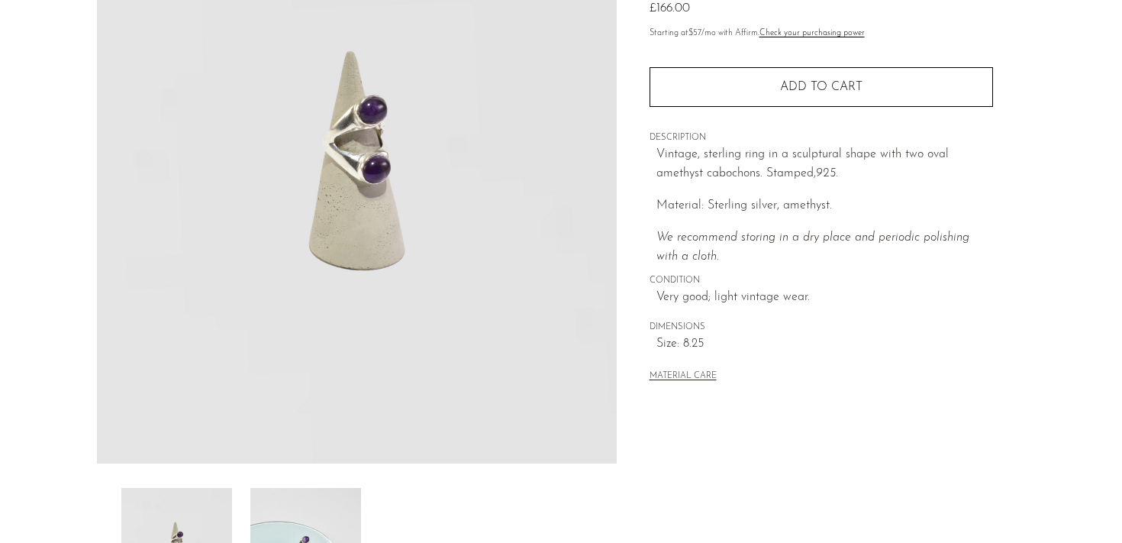
scroll to position [178, 0]
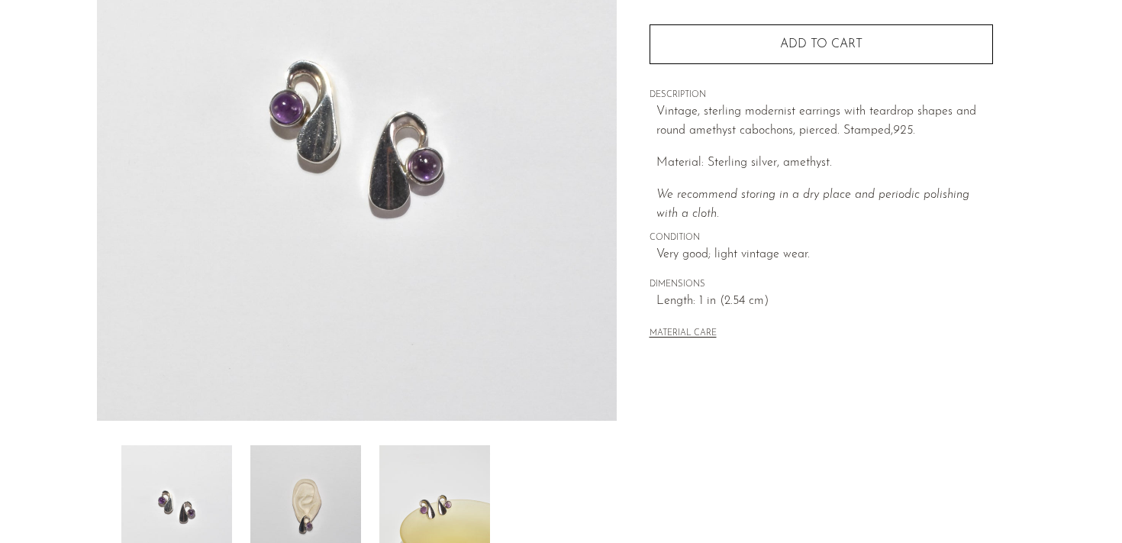
scroll to position [251, 0]
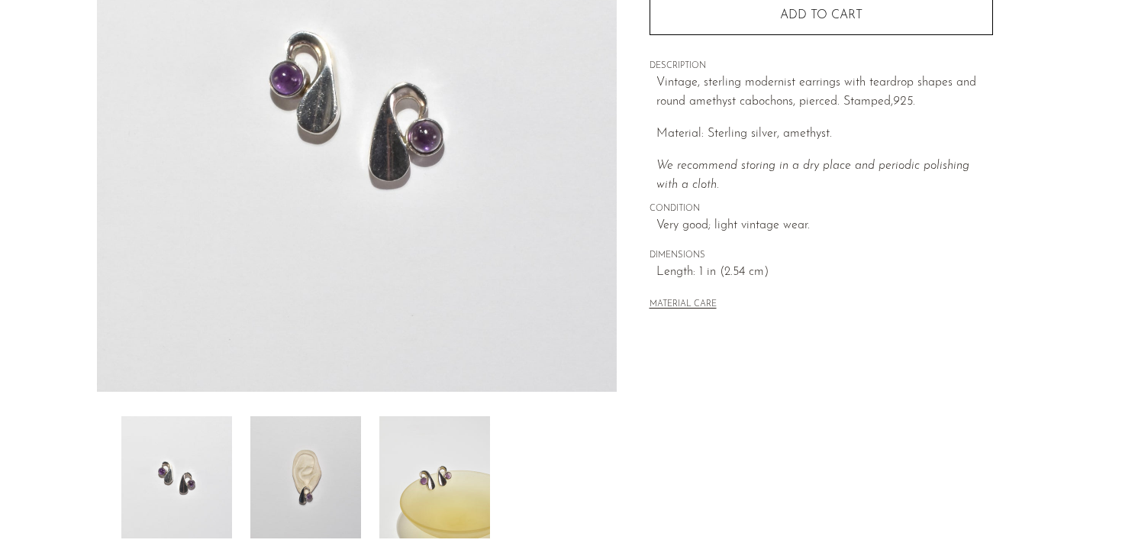
click at [307, 475] on img at bounding box center [305, 477] width 111 height 122
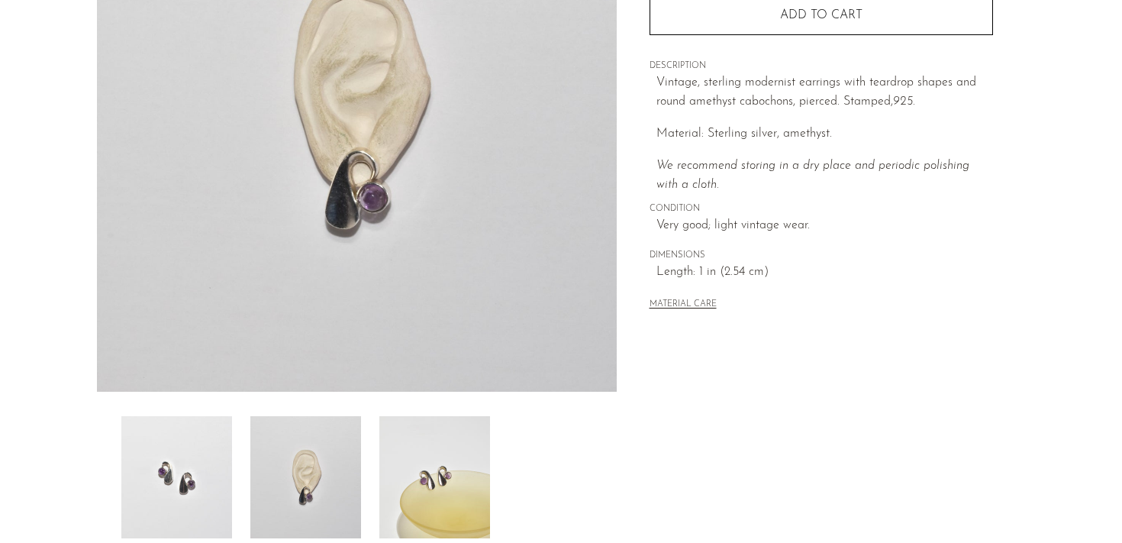
click at [403, 475] on img at bounding box center [434, 477] width 111 height 122
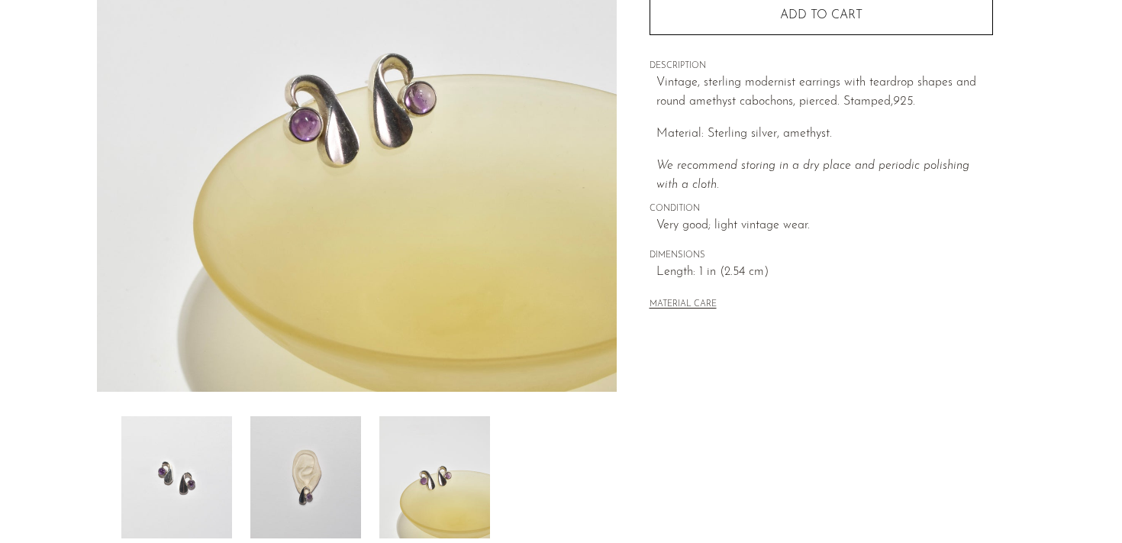
click at [188, 478] on img at bounding box center [176, 477] width 111 height 122
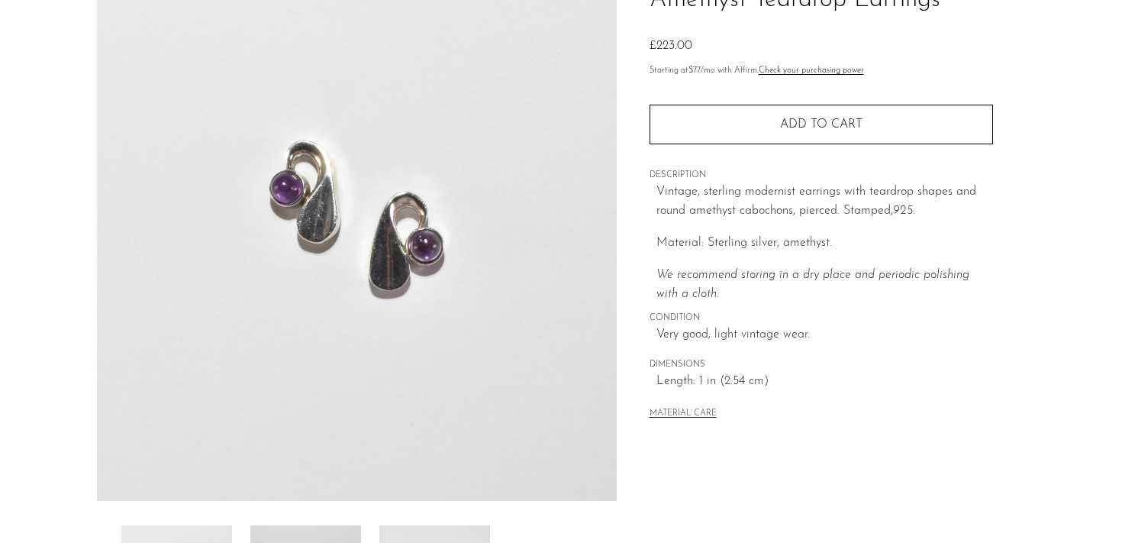
scroll to position [140, 0]
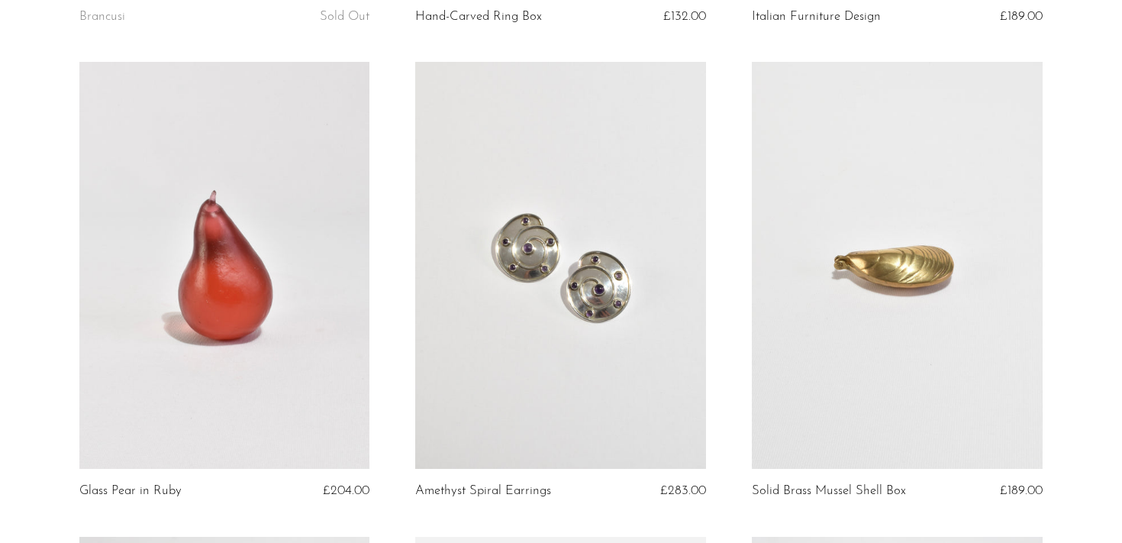
scroll to position [1523, 0]
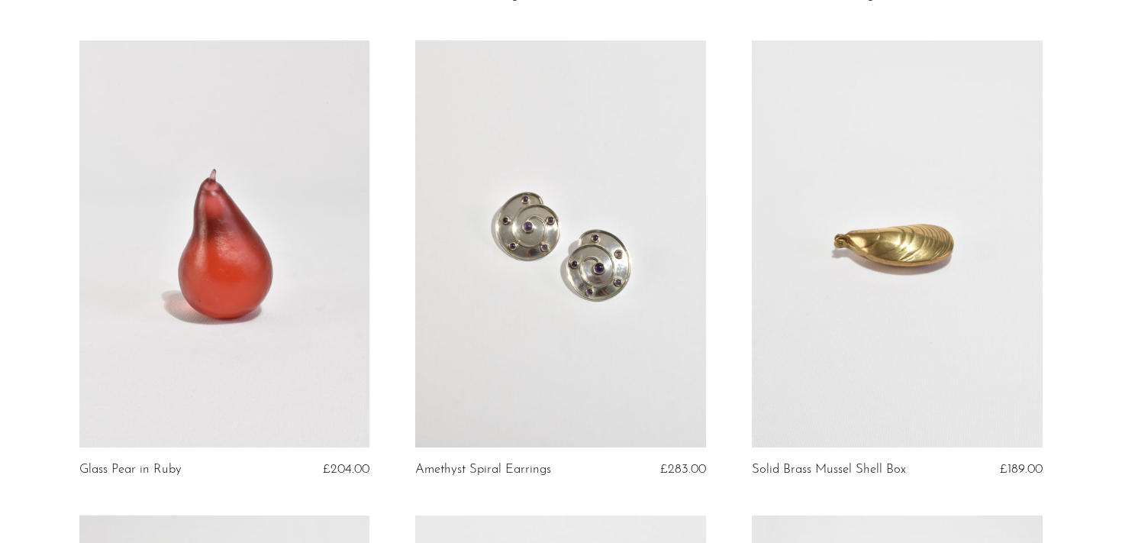
click at [561, 292] on link at bounding box center [560, 243] width 291 height 407
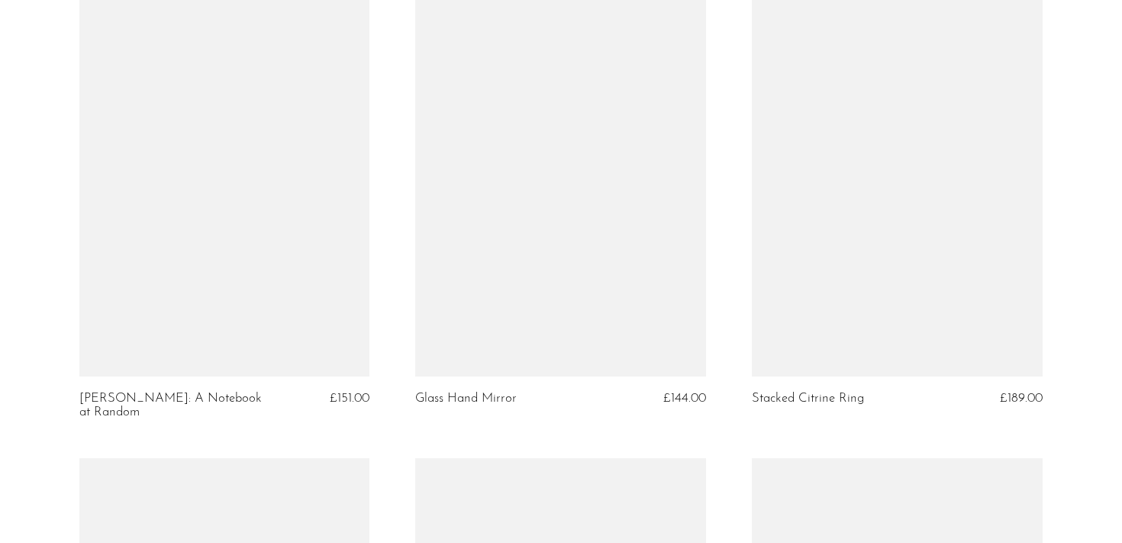
scroll to position [3984, 0]
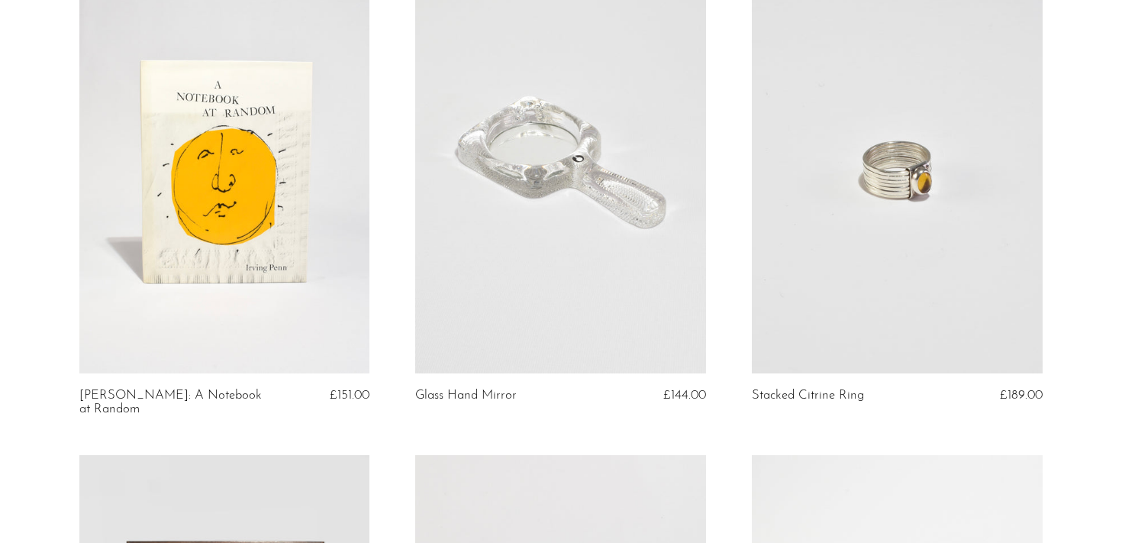
click at [893, 172] on link at bounding box center [897, 169] width 291 height 407
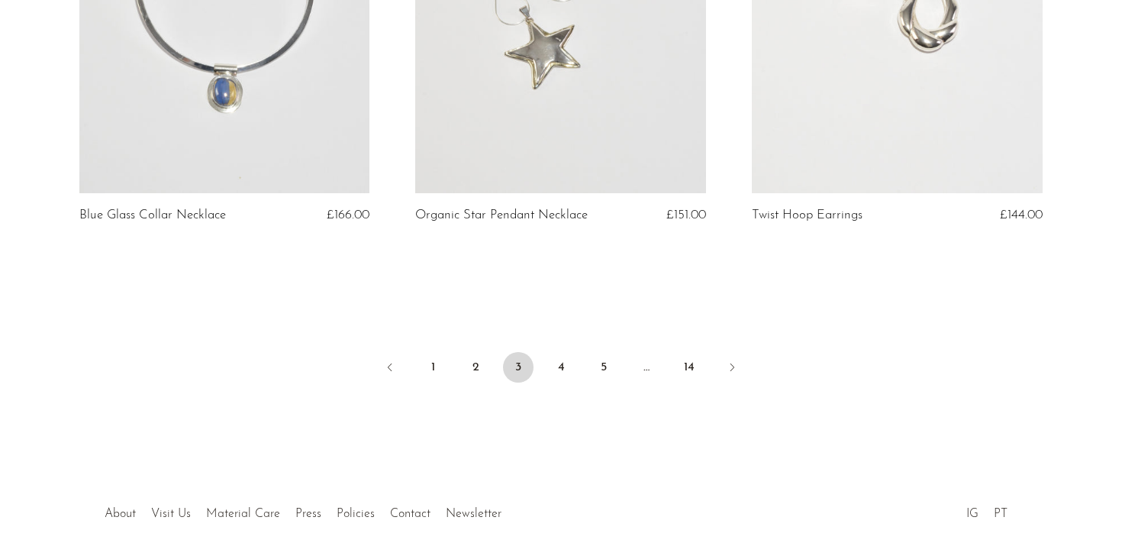
scroll to position [5661, 0]
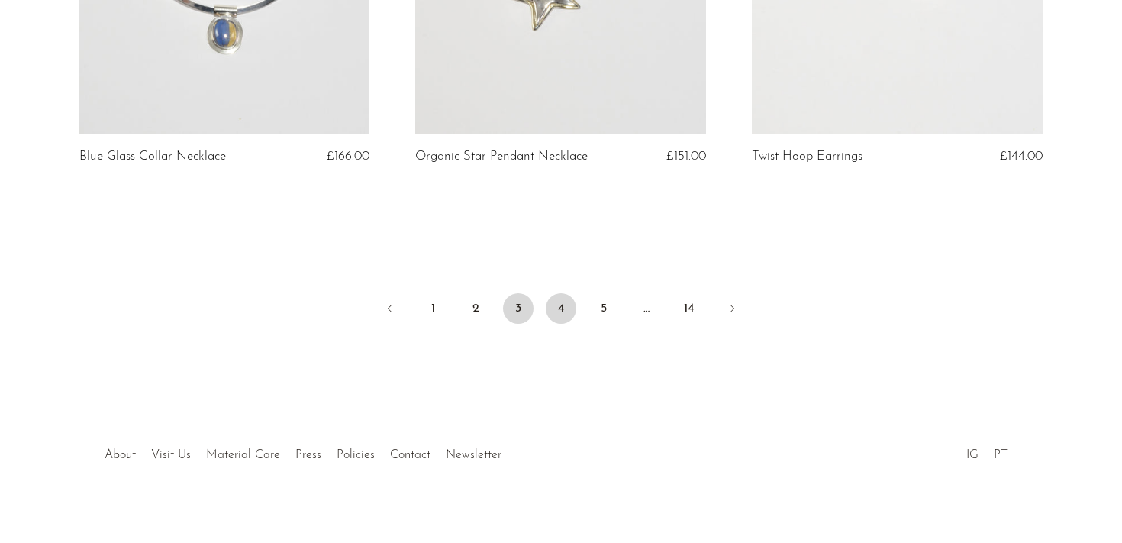
click at [570, 293] on link "4" at bounding box center [561, 308] width 31 height 31
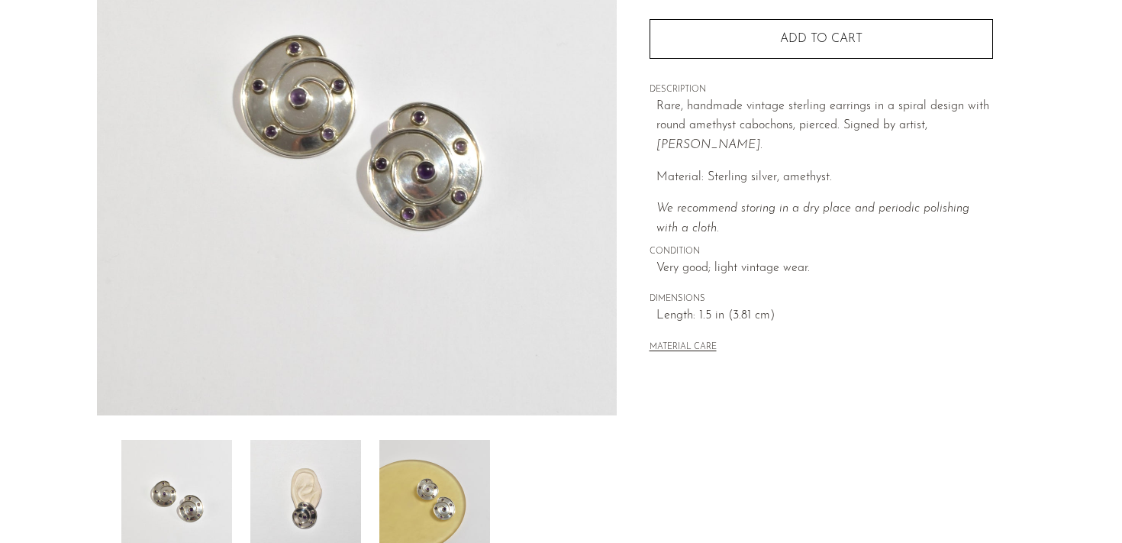
scroll to position [243, 0]
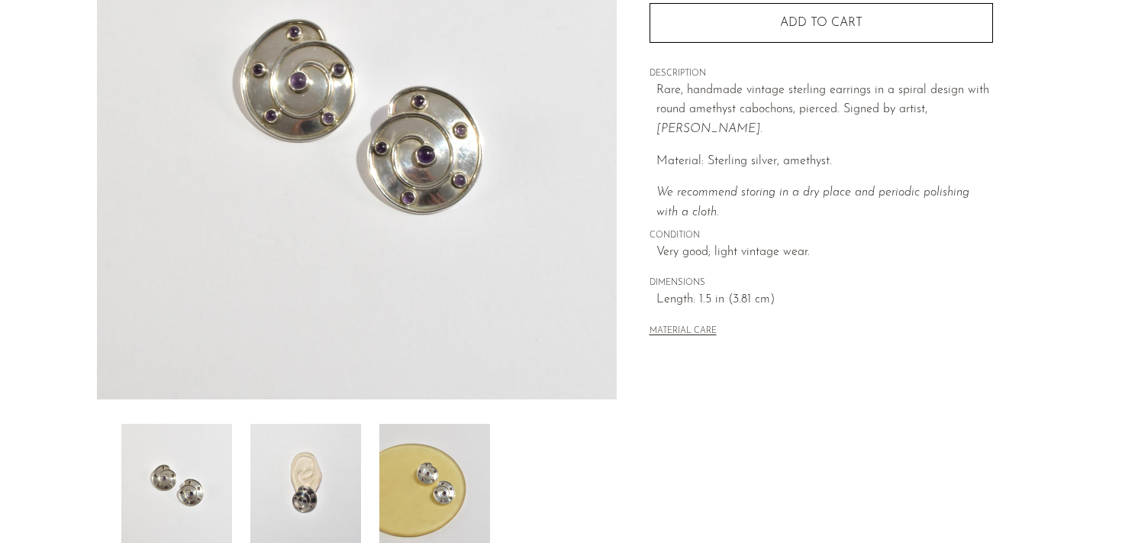
click at [327, 492] on img at bounding box center [305, 485] width 111 height 122
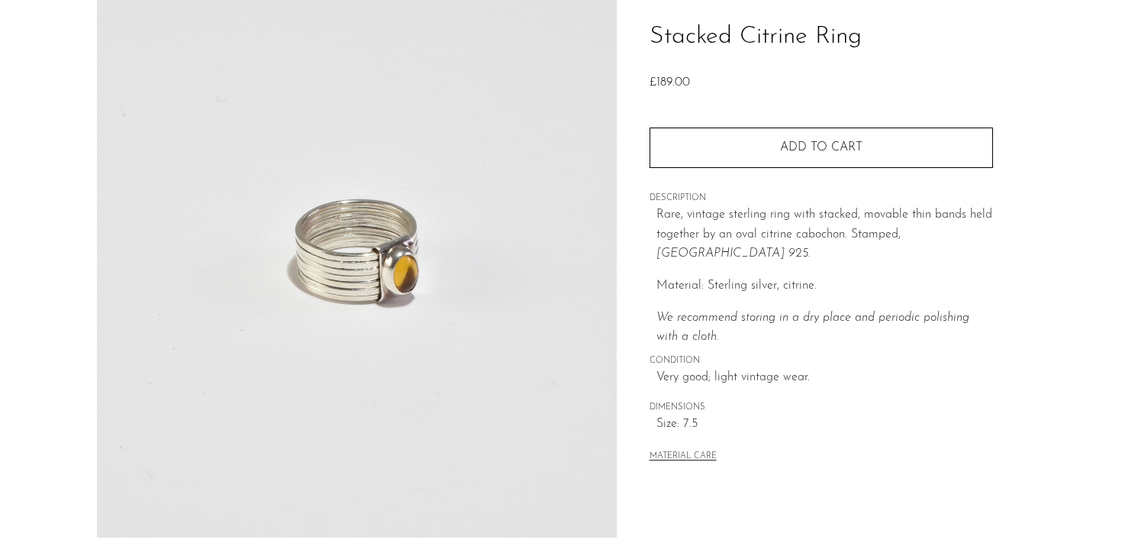
scroll to position [300, 0]
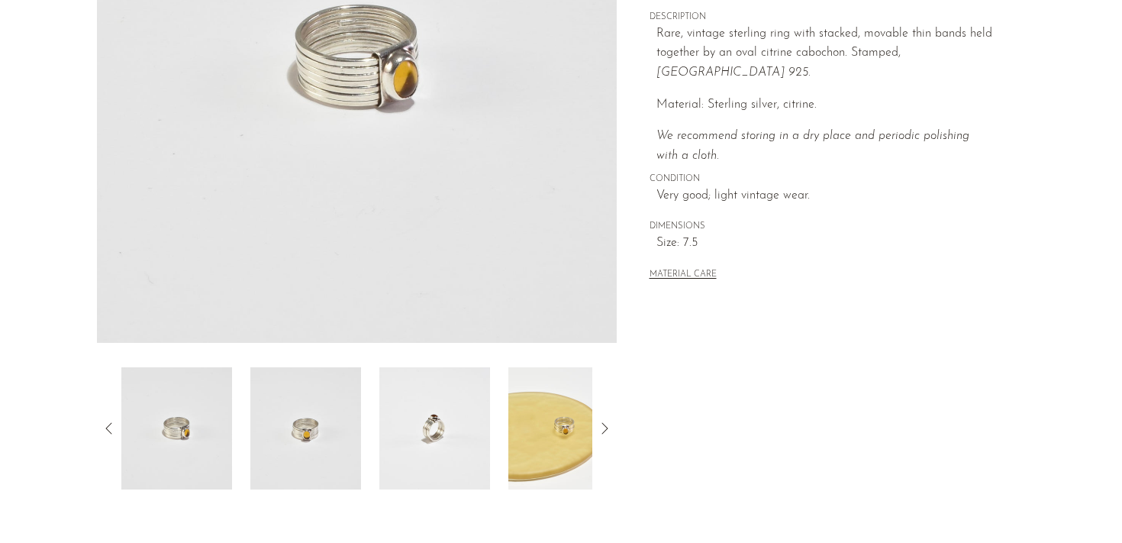
click at [342, 475] on img at bounding box center [305, 428] width 111 height 122
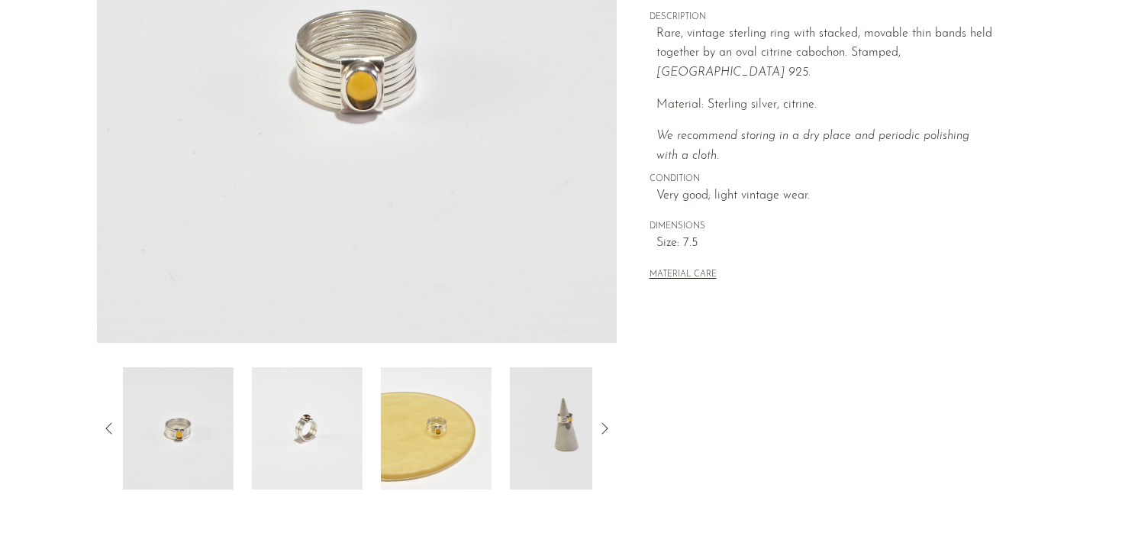
click at [369, 462] on div at bounding box center [356, 428] width 471 height 122
click at [430, 446] on img at bounding box center [434, 428] width 111 height 122
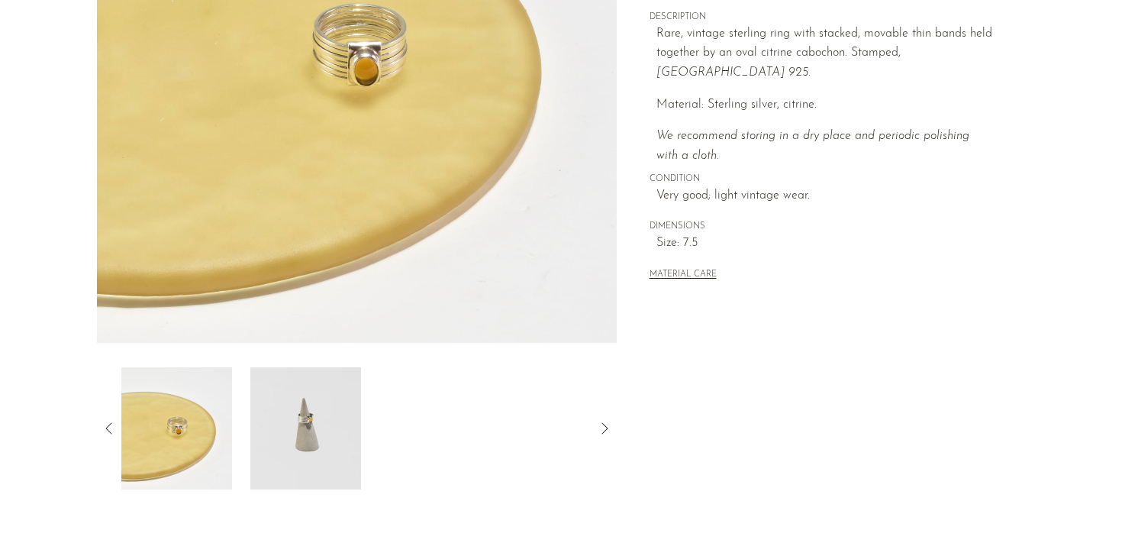
scroll to position [215, 0]
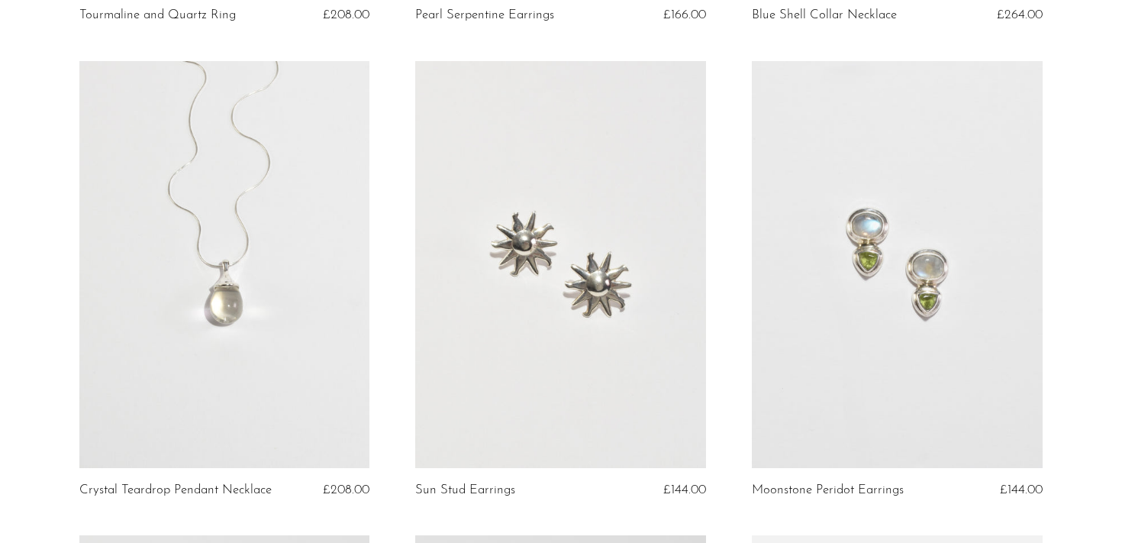
scroll to position [556, 0]
